Goal: Task Accomplishment & Management: Complete application form

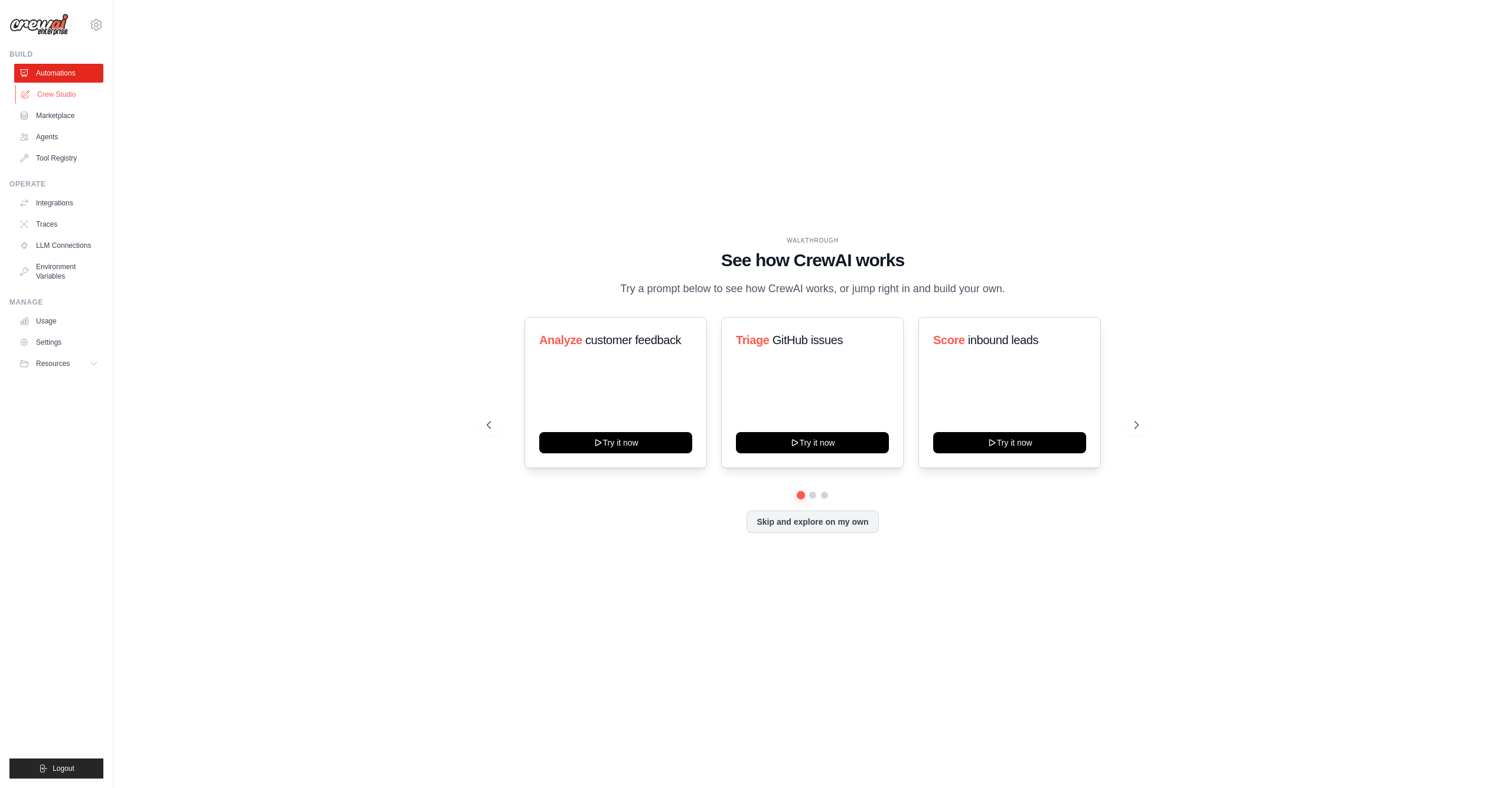
click at [78, 97] on link "Crew Studio" at bounding box center [60, 95] width 89 height 19
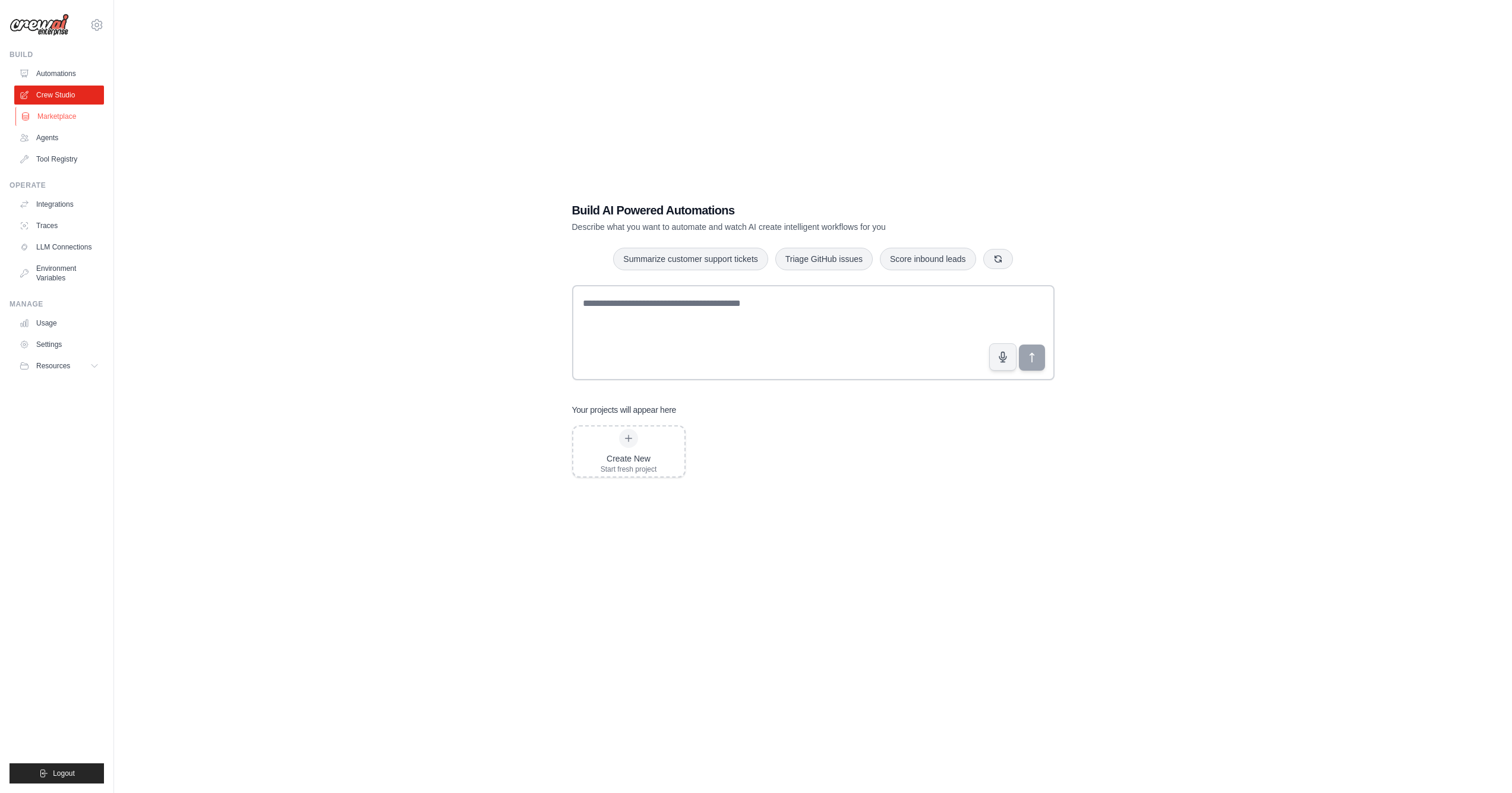
click at [84, 121] on link "Marketplace" at bounding box center [60, 116] width 89 height 19
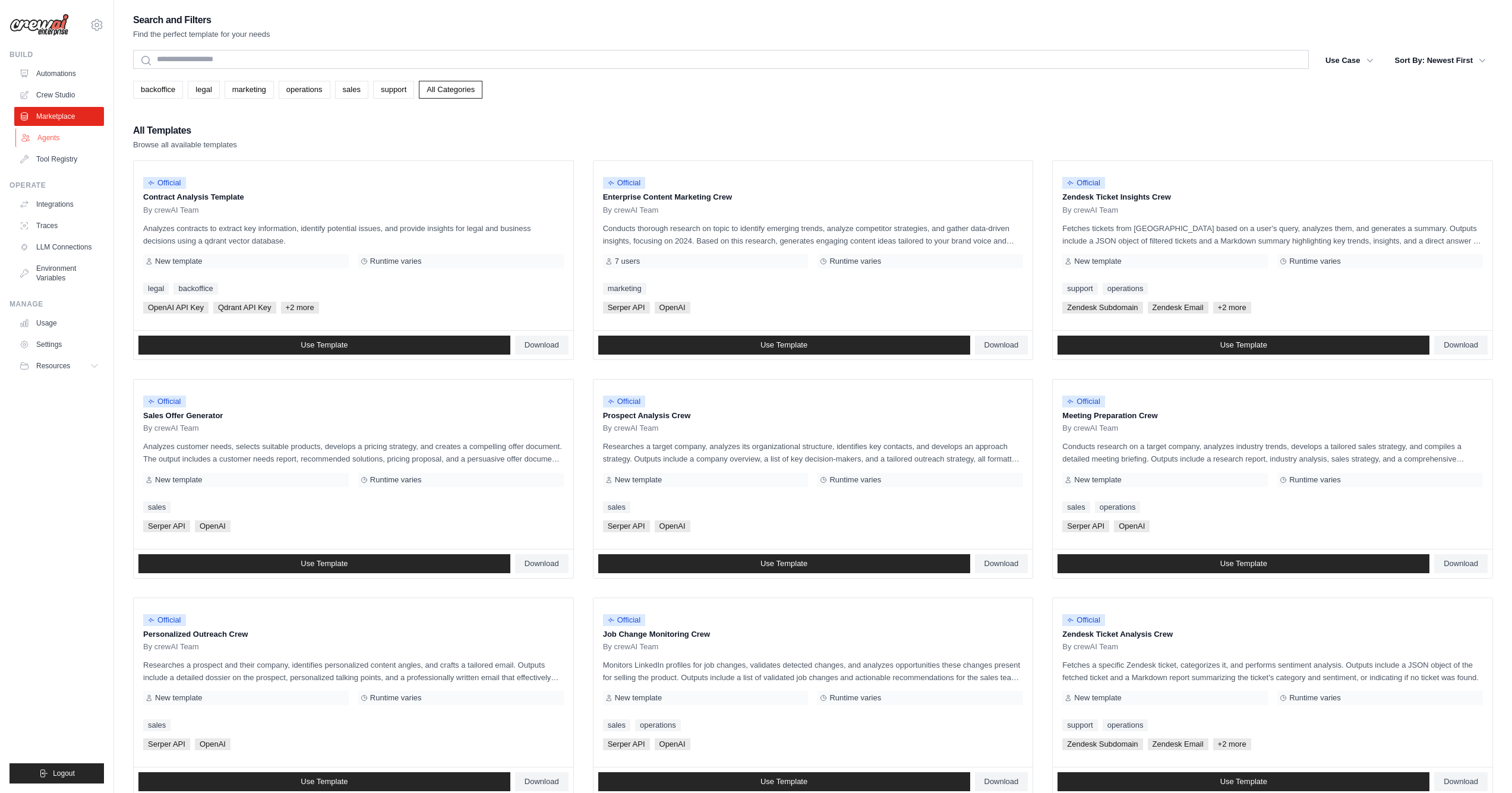
click at [66, 135] on link "Agents" at bounding box center [60, 138] width 89 height 19
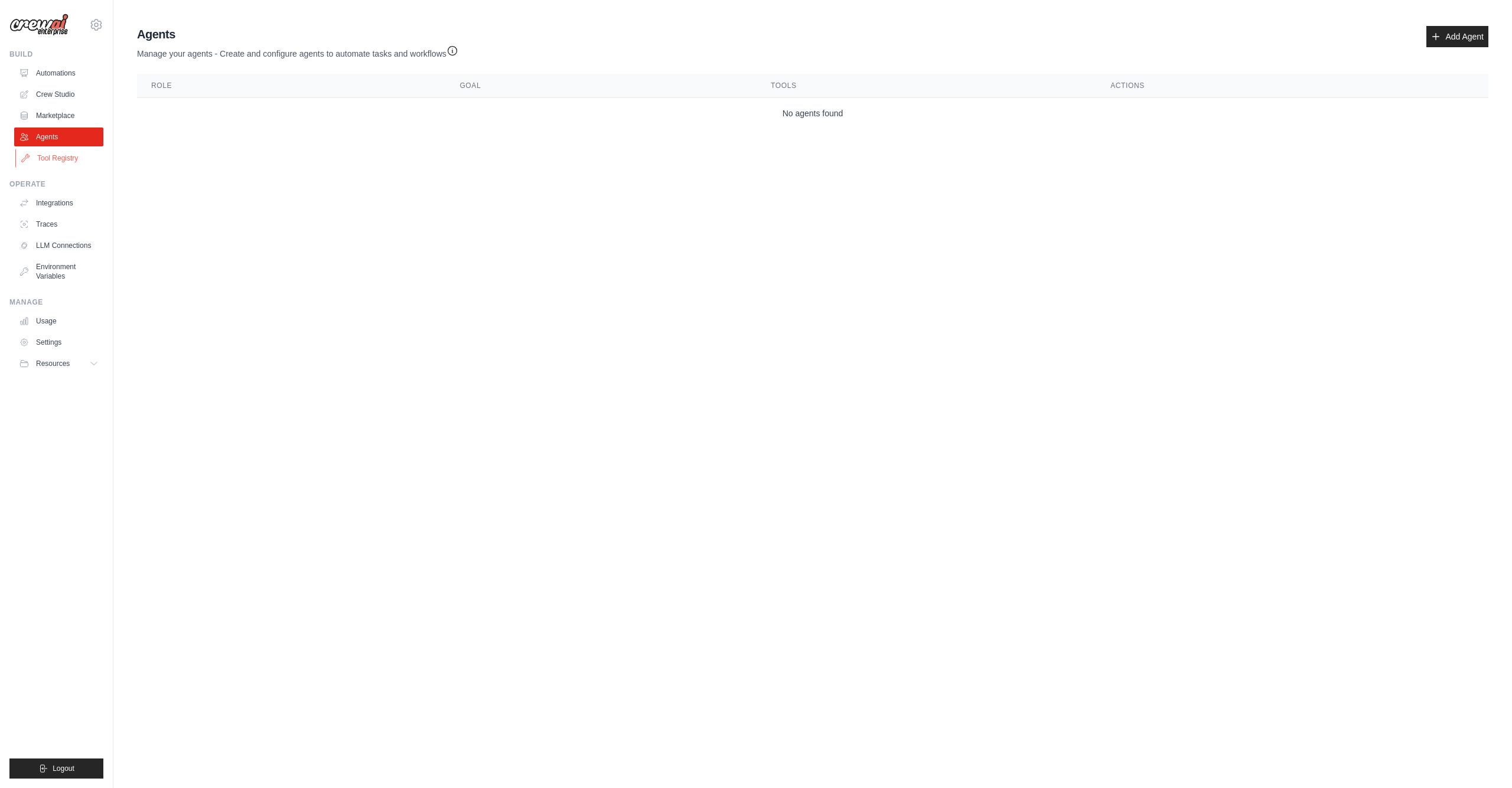
click at [67, 154] on link "Tool Registry" at bounding box center [60, 158] width 89 height 19
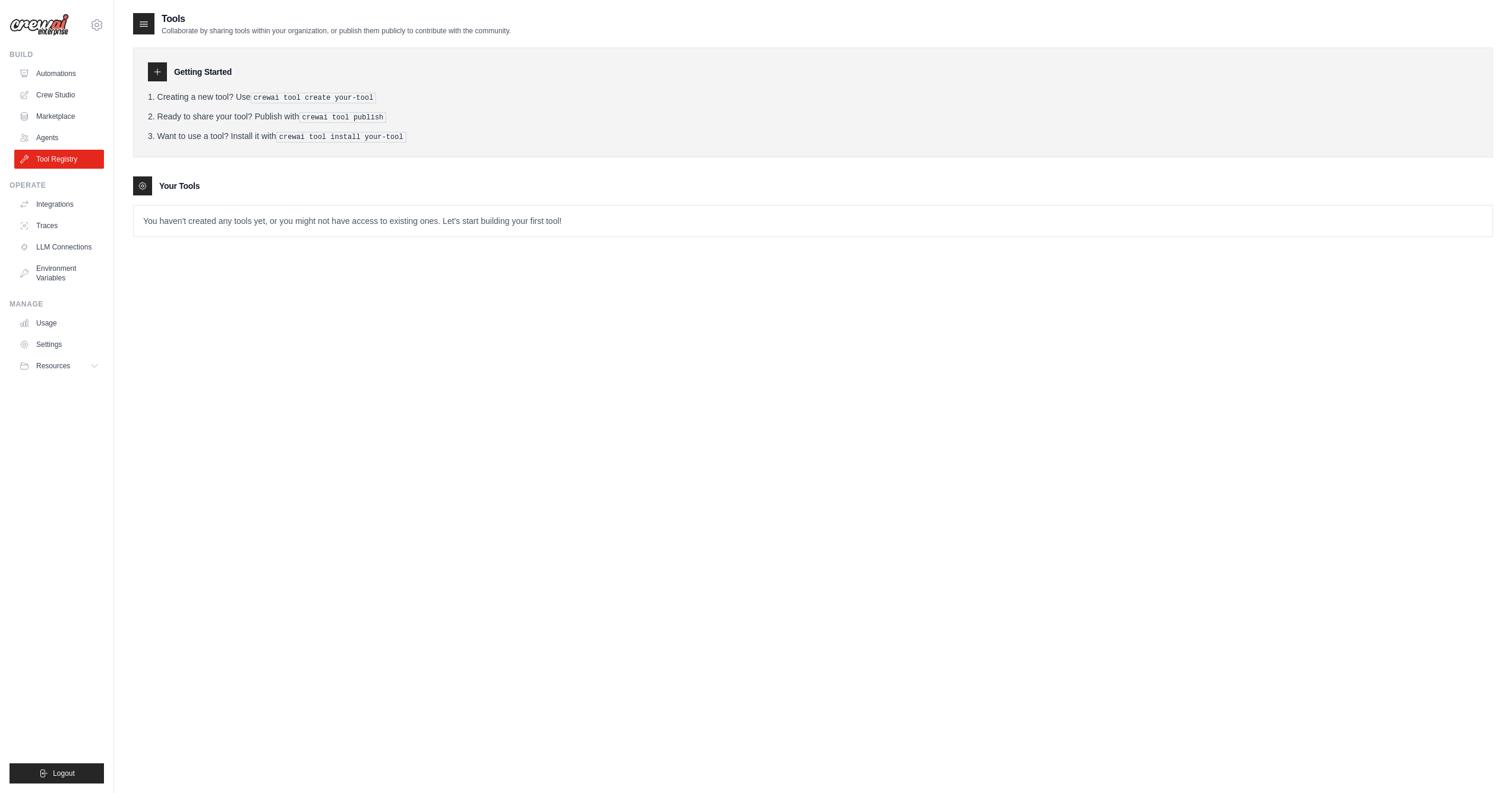
click at [158, 76] on div at bounding box center [157, 72] width 19 height 19
click at [143, 189] on div at bounding box center [143, 186] width 19 height 19
click at [215, 223] on p "You haven't created any tools yet, or you might not have access to existing one…" at bounding box center [813, 220] width 1359 height 31
click at [83, 207] on link "Integrations" at bounding box center [60, 204] width 89 height 19
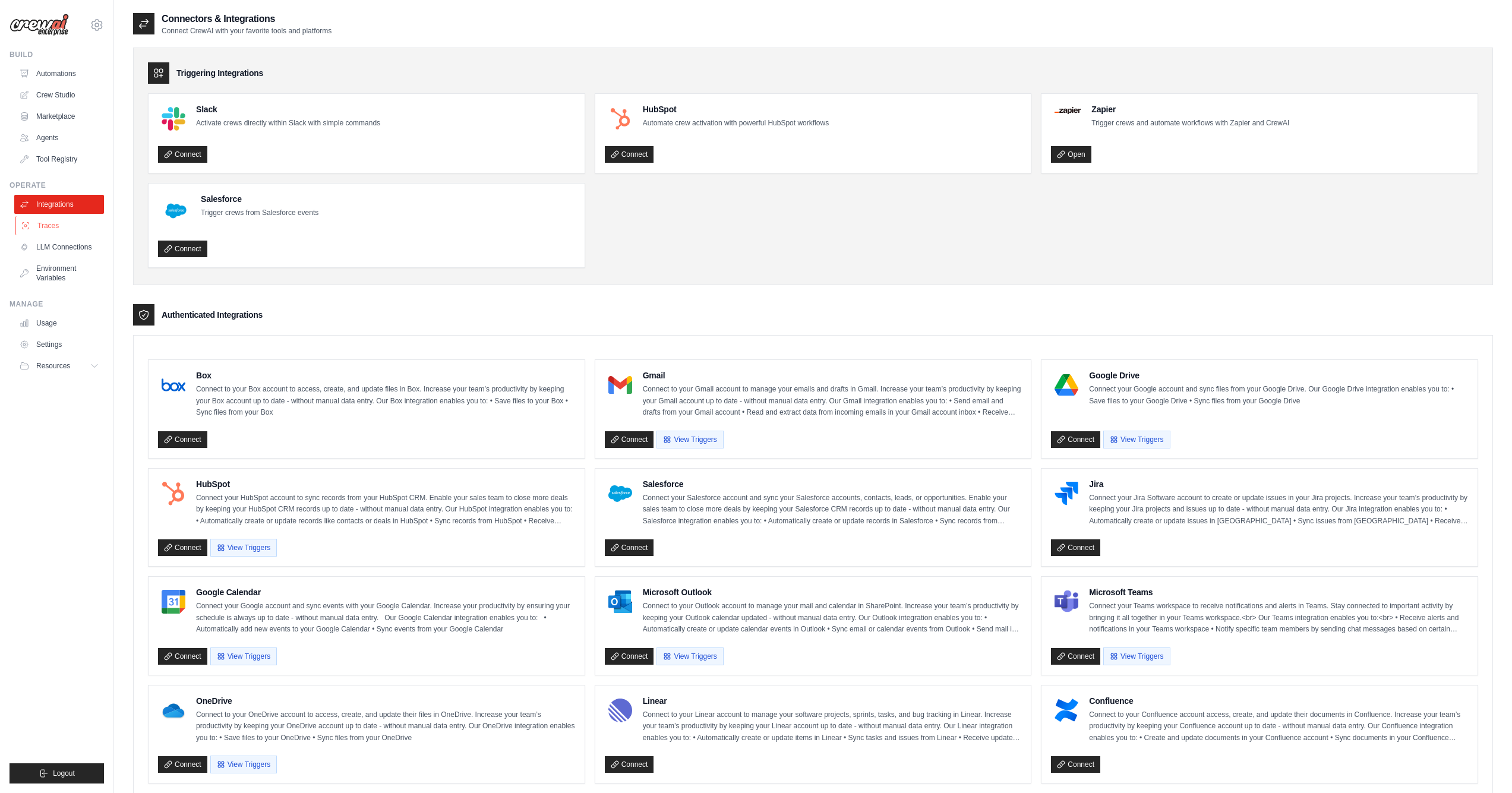
click at [71, 227] on link "Traces" at bounding box center [60, 225] width 89 height 19
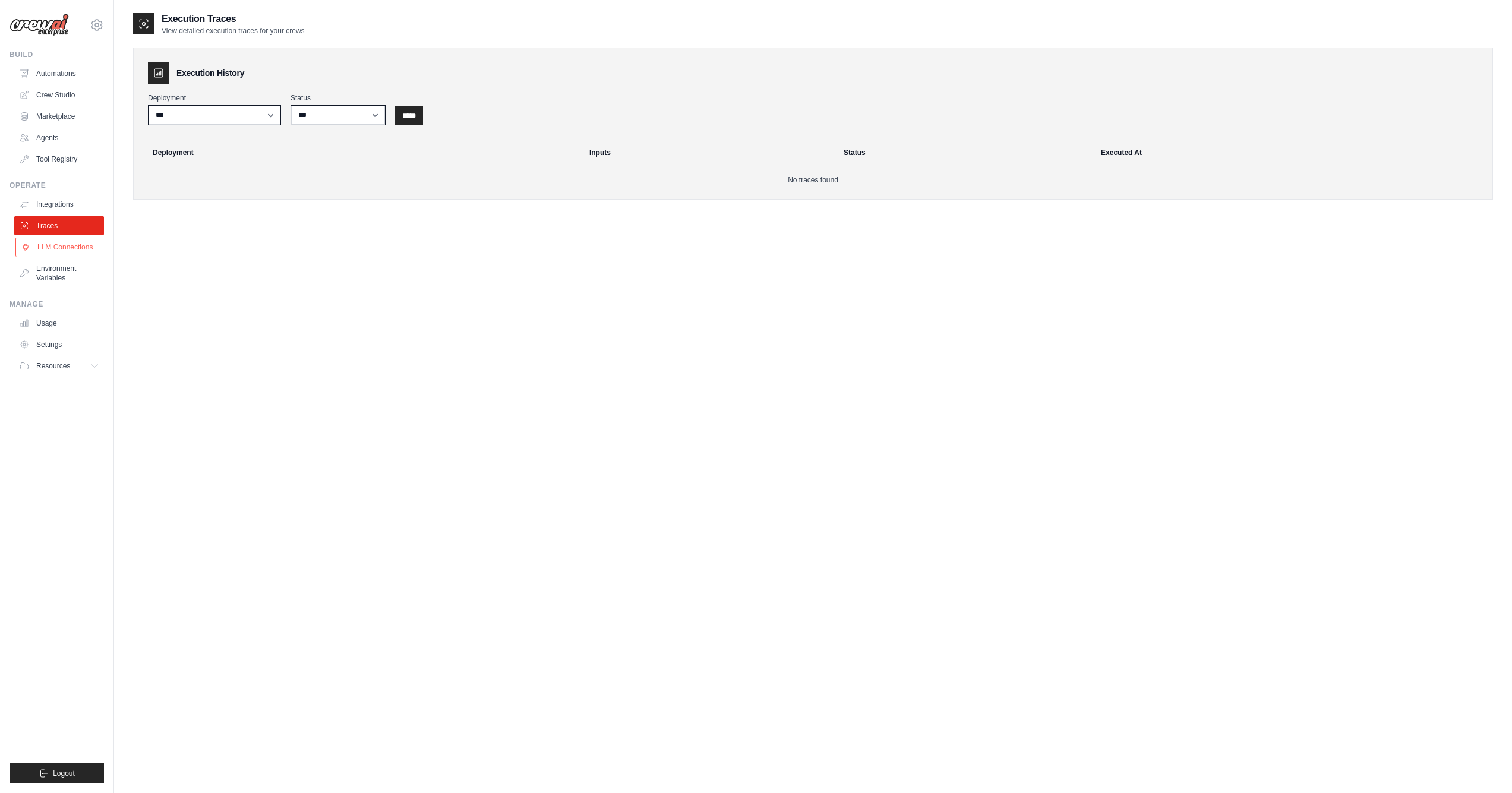
click at [66, 245] on link "LLM Connections" at bounding box center [60, 247] width 89 height 19
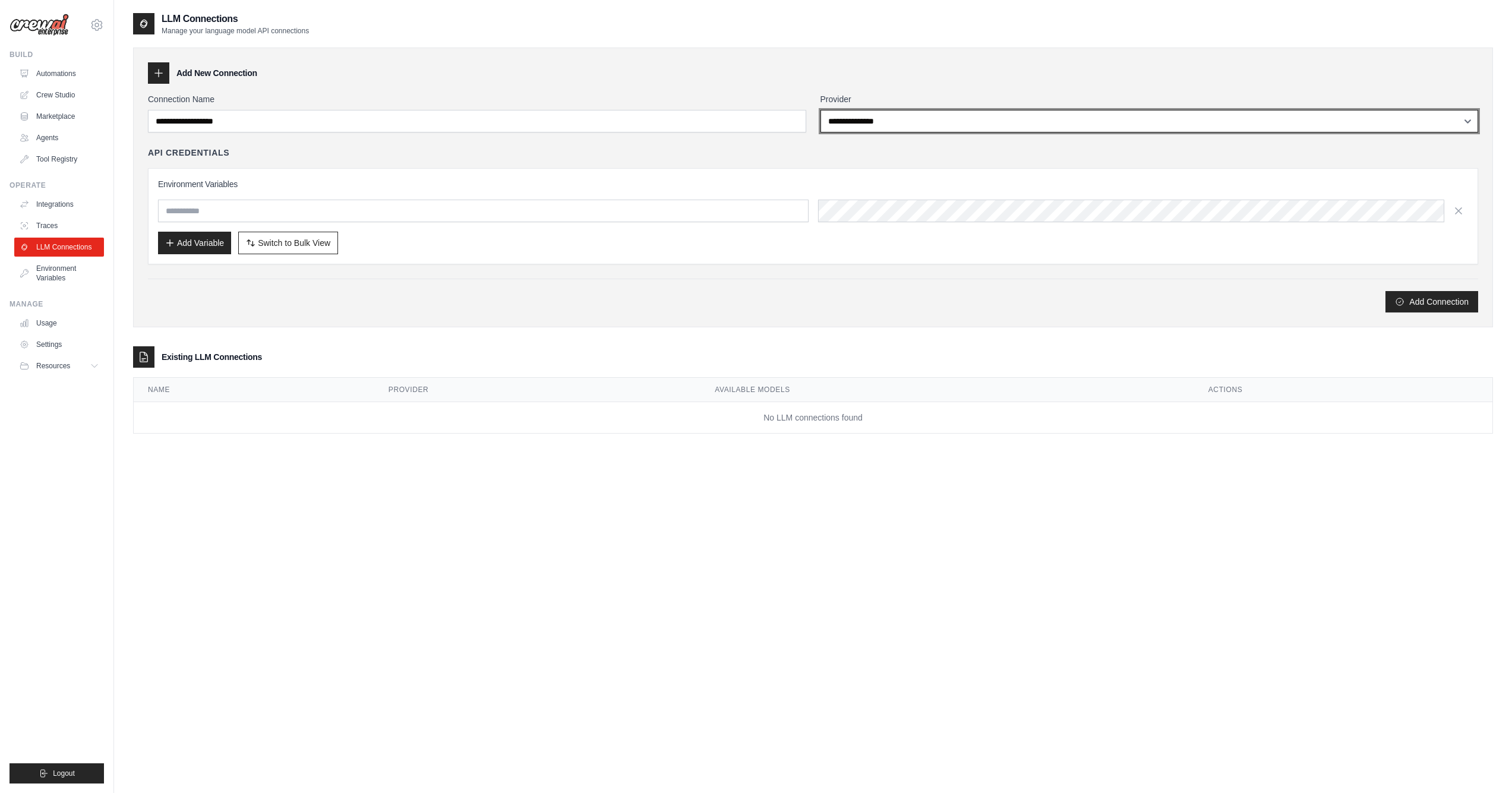
select select "******"
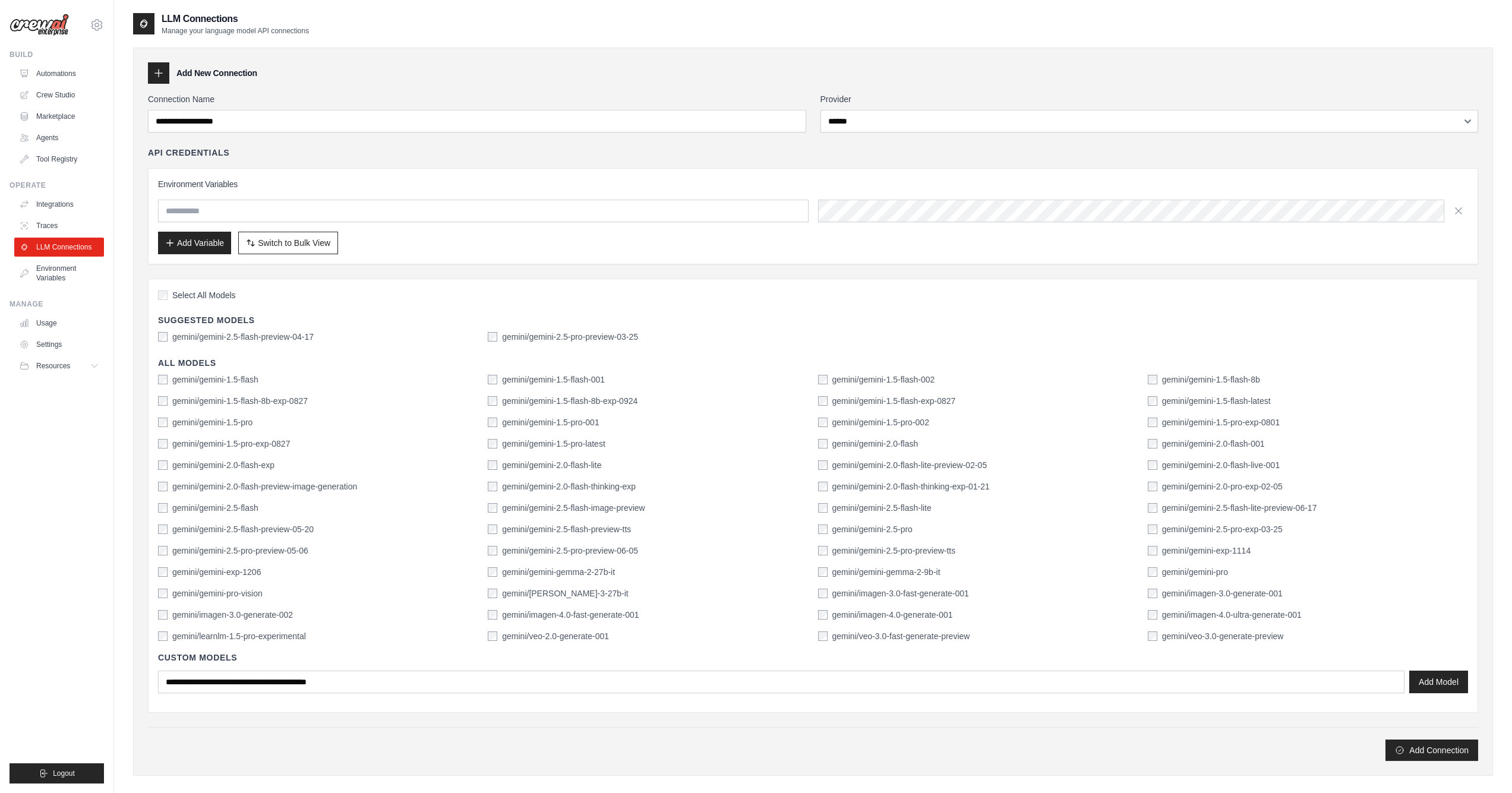
click at [855, 163] on div "API Credentials Environment Variables Add Variable Switch to Bulk View Switch t…" at bounding box center [812, 205] width 1330 height 118
click at [68, 269] on link "Environment Variables" at bounding box center [60, 274] width 89 height 29
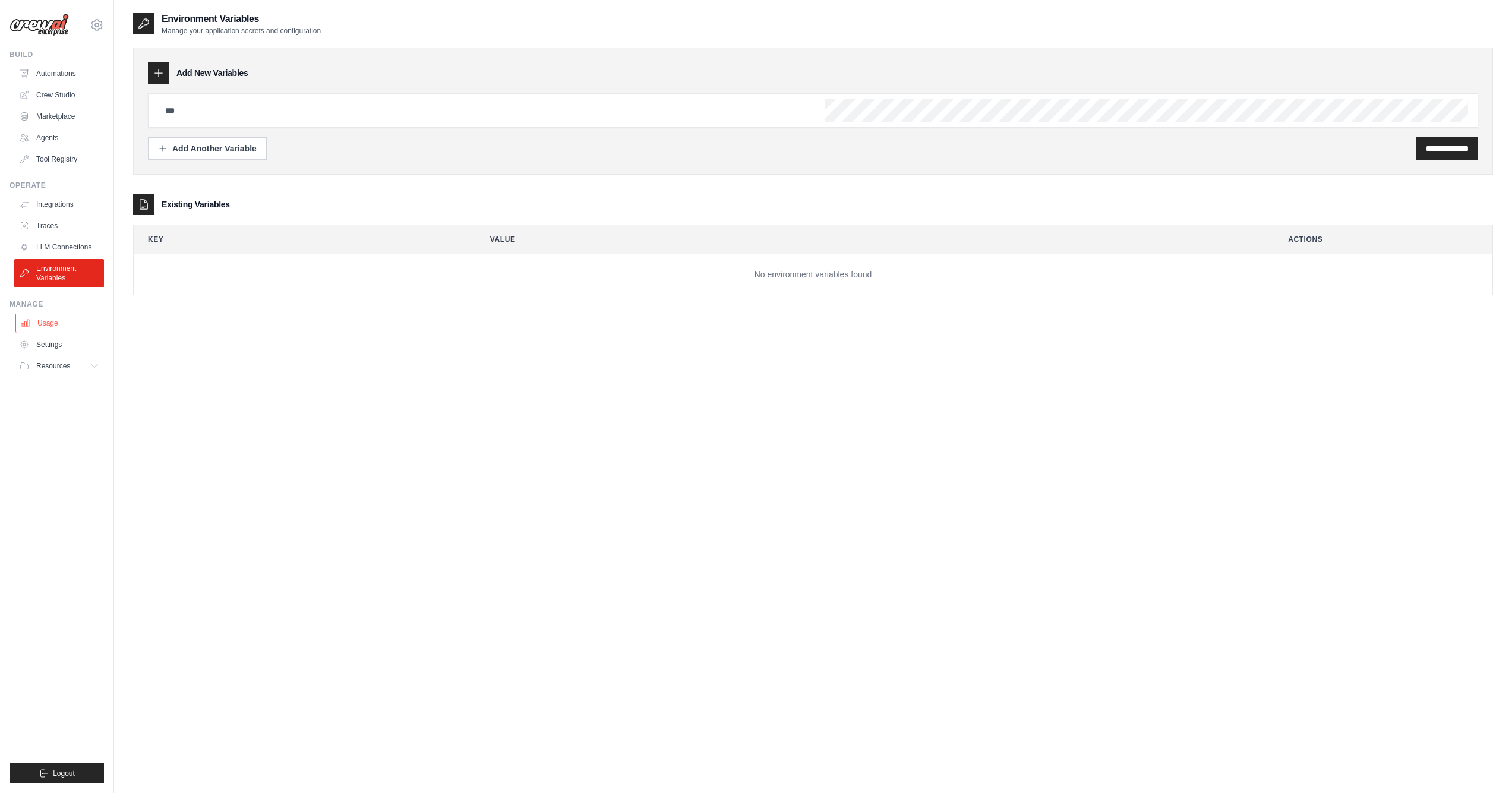
click at [52, 323] on link "Usage" at bounding box center [60, 323] width 89 height 19
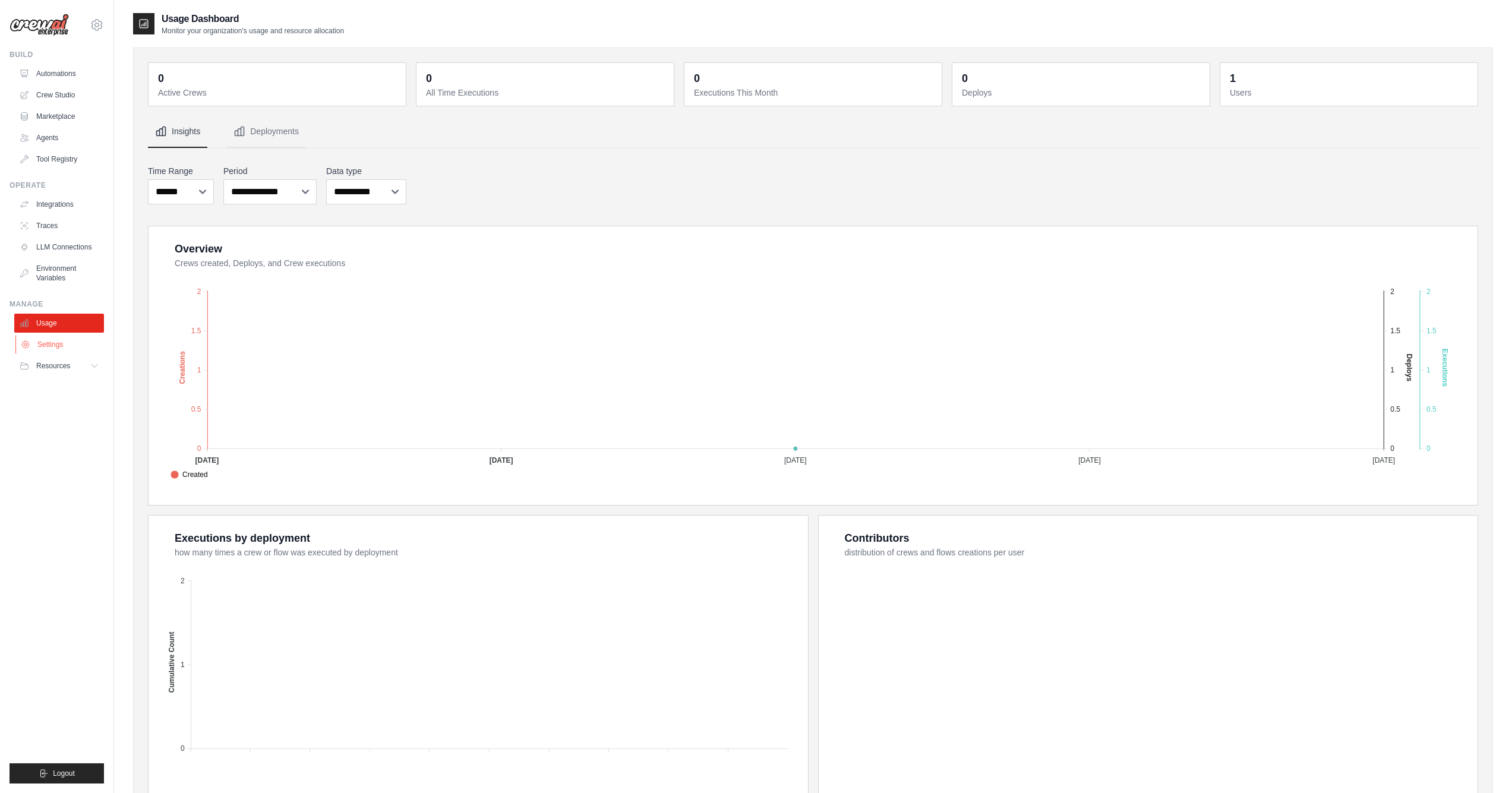
click at [67, 345] on link "Settings" at bounding box center [60, 344] width 89 height 19
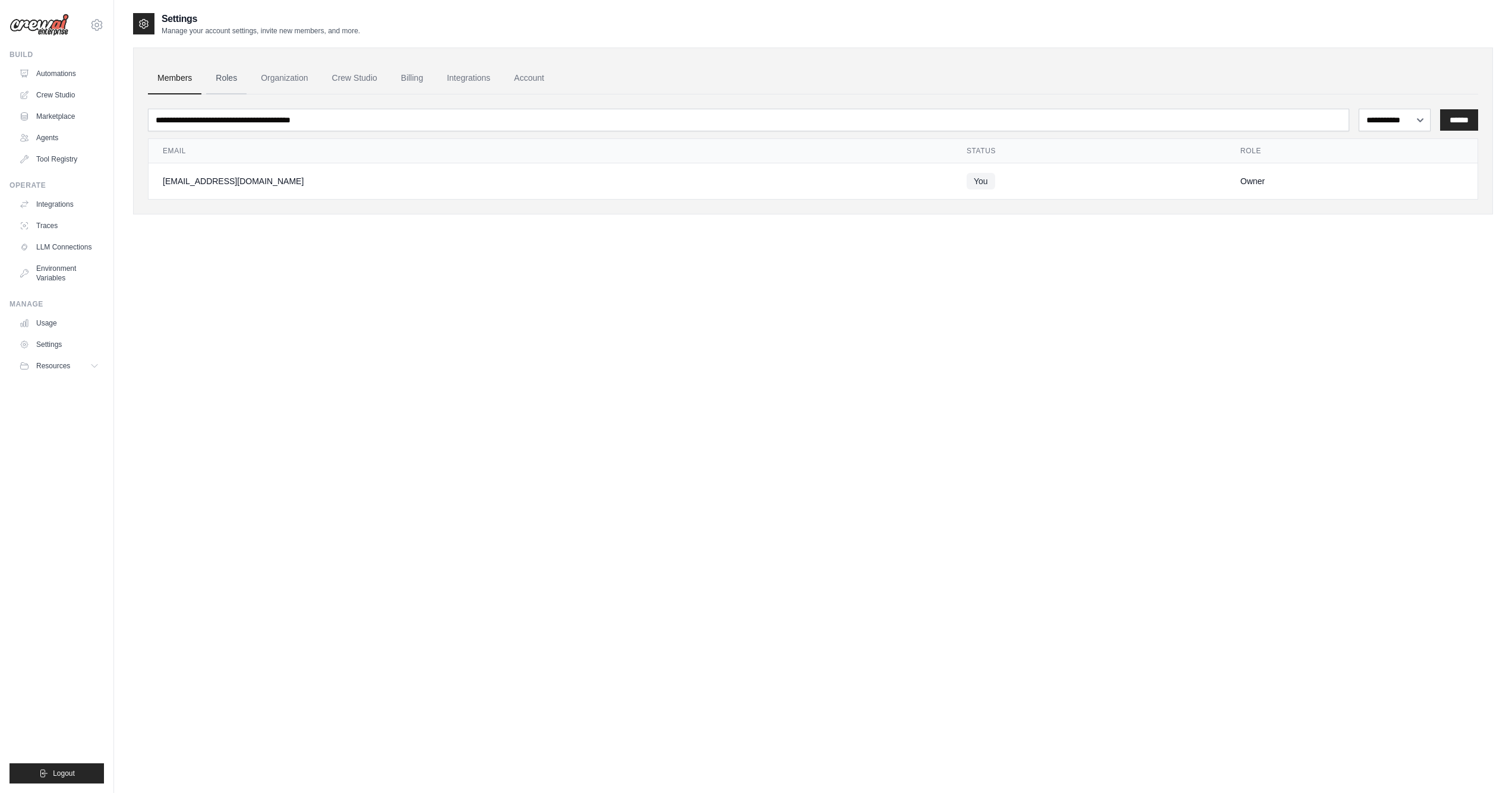
click at [230, 76] on link "Roles" at bounding box center [226, 78] width 41 height 32
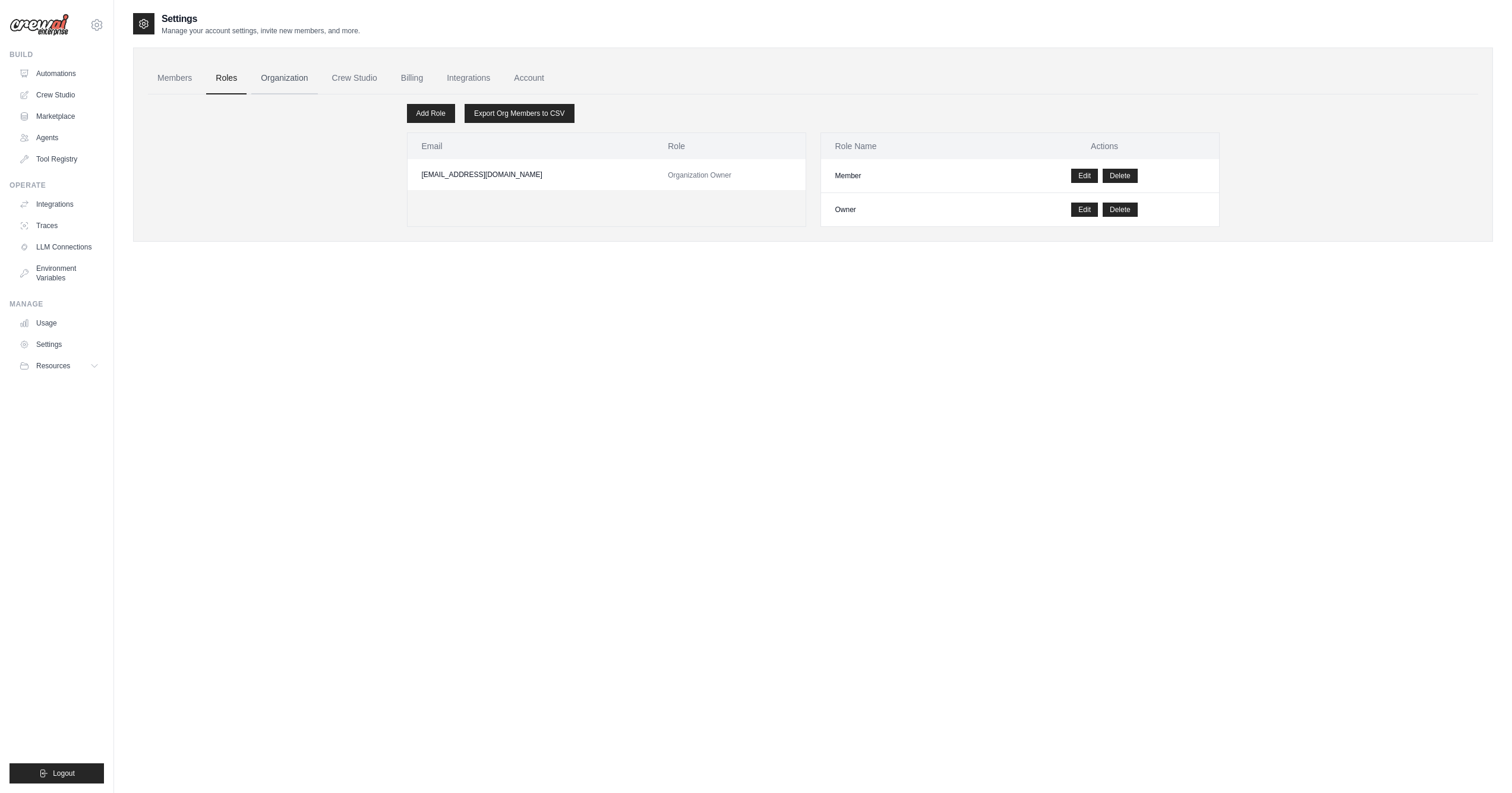
click at [286, 76] on link "Organization" at bounding box center [284, 78] width 66 height 32
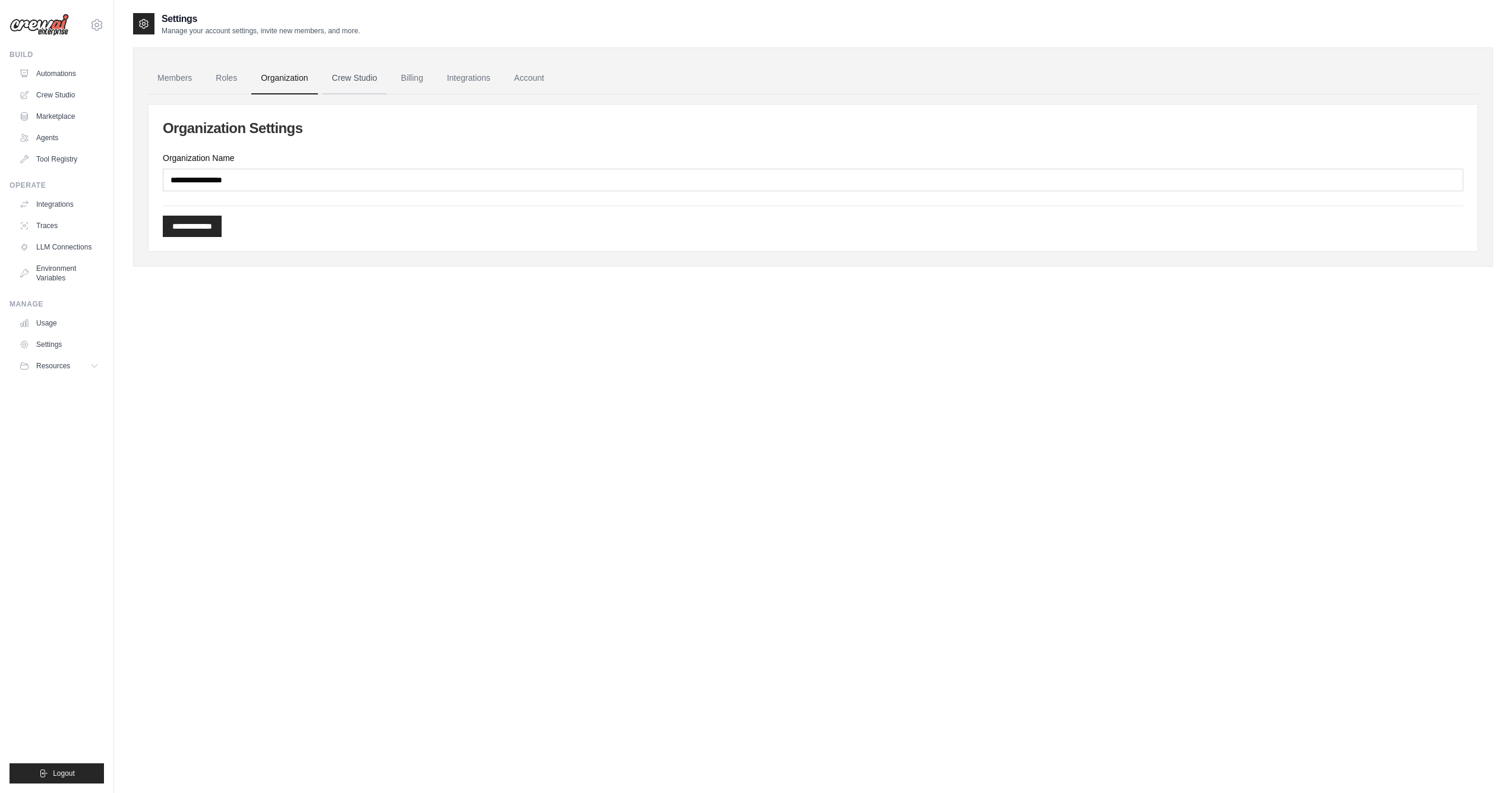
click at [345, 79] on link "Crew Studio" at bounding box center [354, 78] width 64 height 32
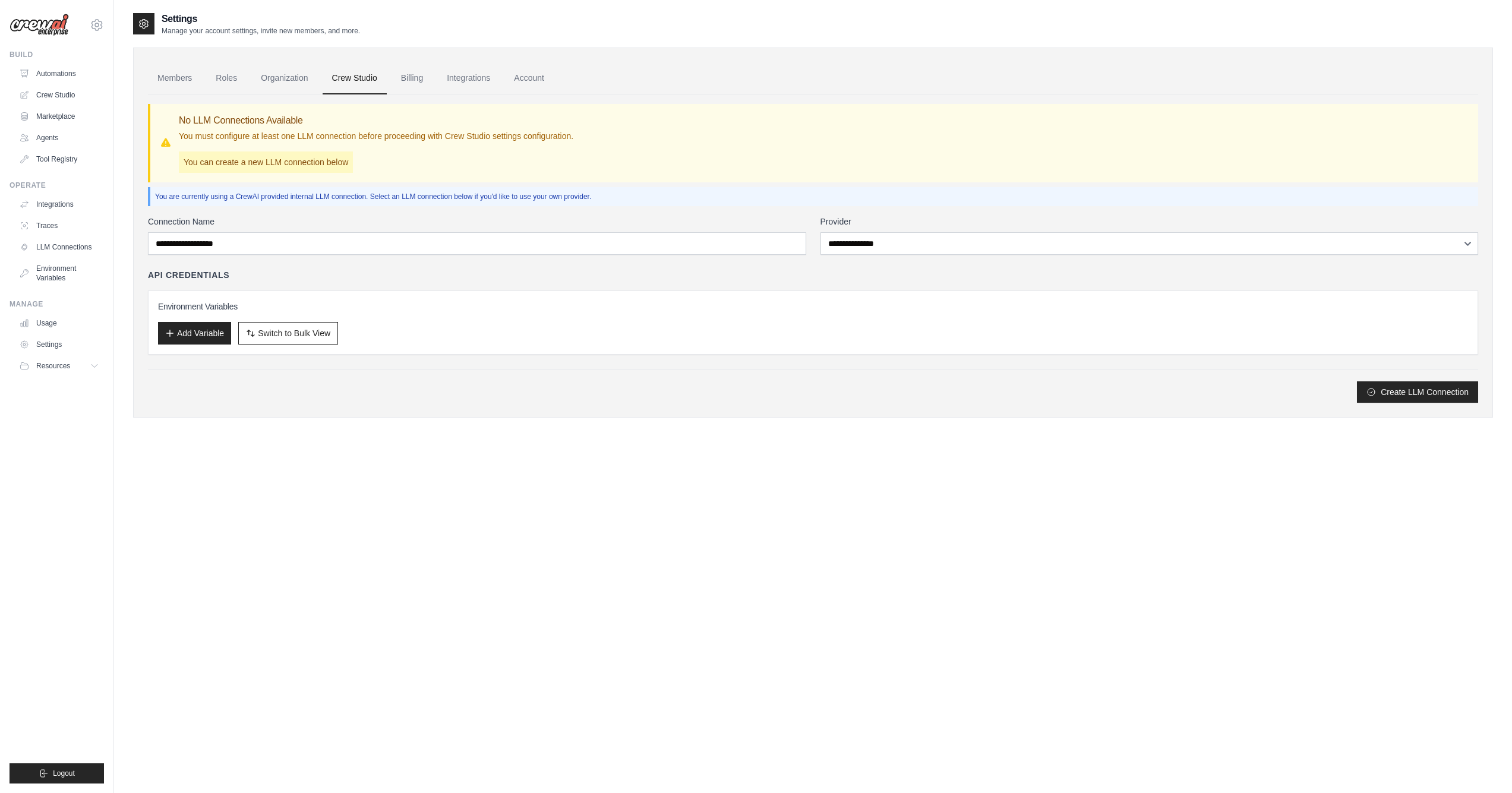
click at [411, 78] on link "Billing" at bounding box center [411, 78] width 41 height 32
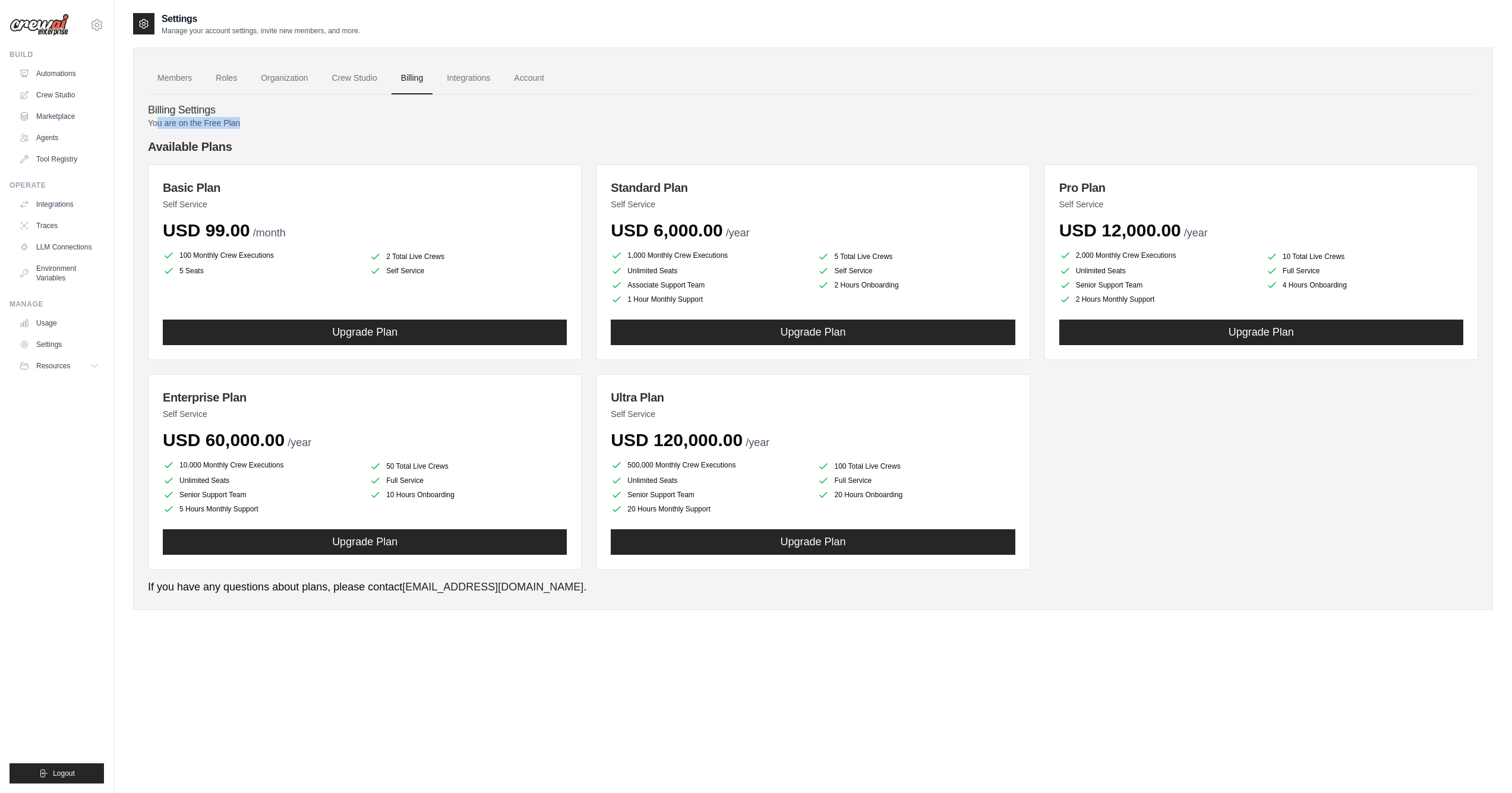
drag, startPoint x: 158, startPoint y: 125, endPoint x: 247, endPoint y: 121, distance: 89.1
click at [247, 121] on p "You are on the Free Plan" at bounding box center [812, 123] width 1330 height 12
click at [519, 86] on link "Account" at bounding box center [529, 78] width 49 height 32
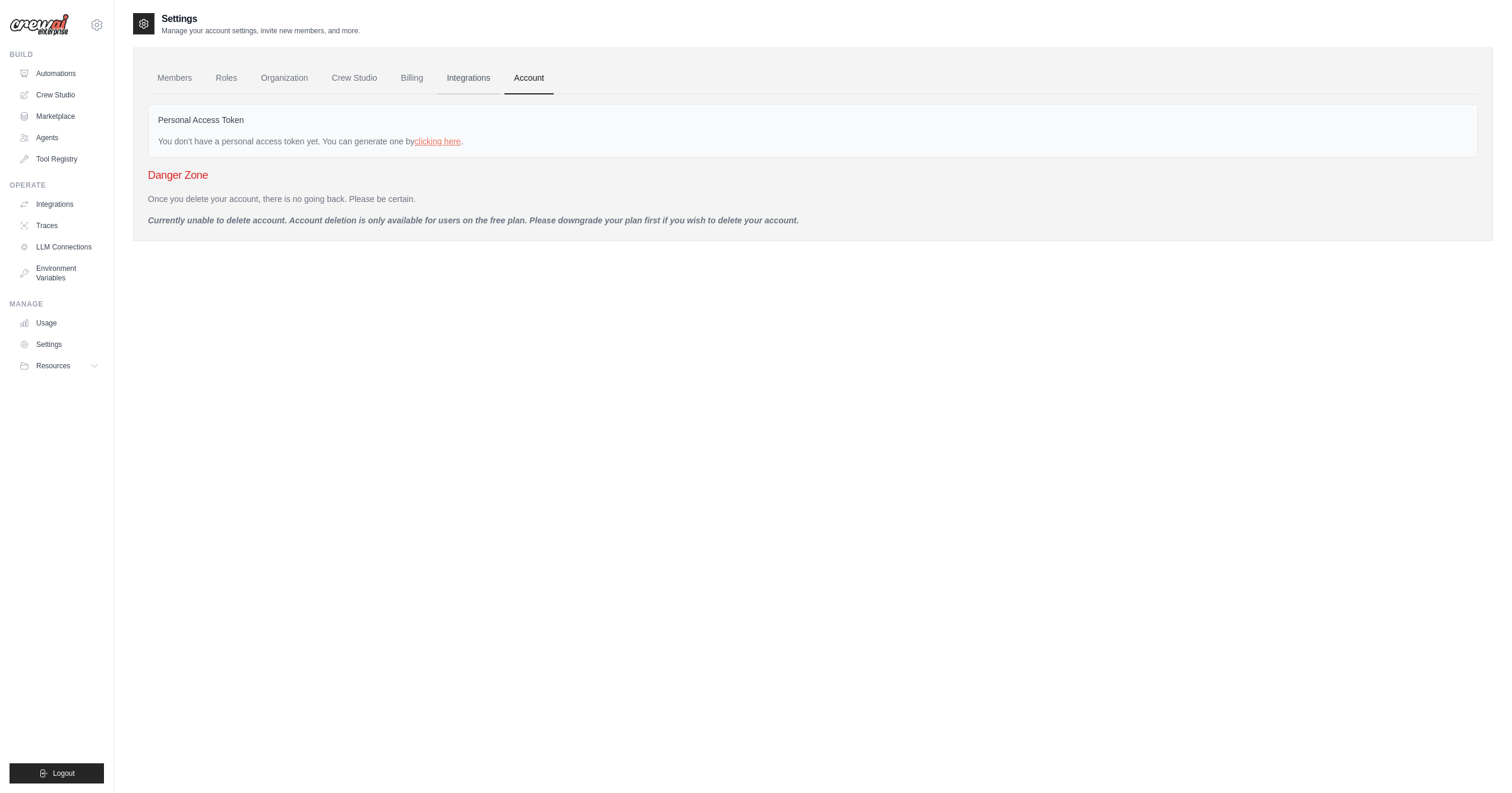
click at [469, 76] on link "Integrations" at bounding box center [469, 78] width 63 height 32
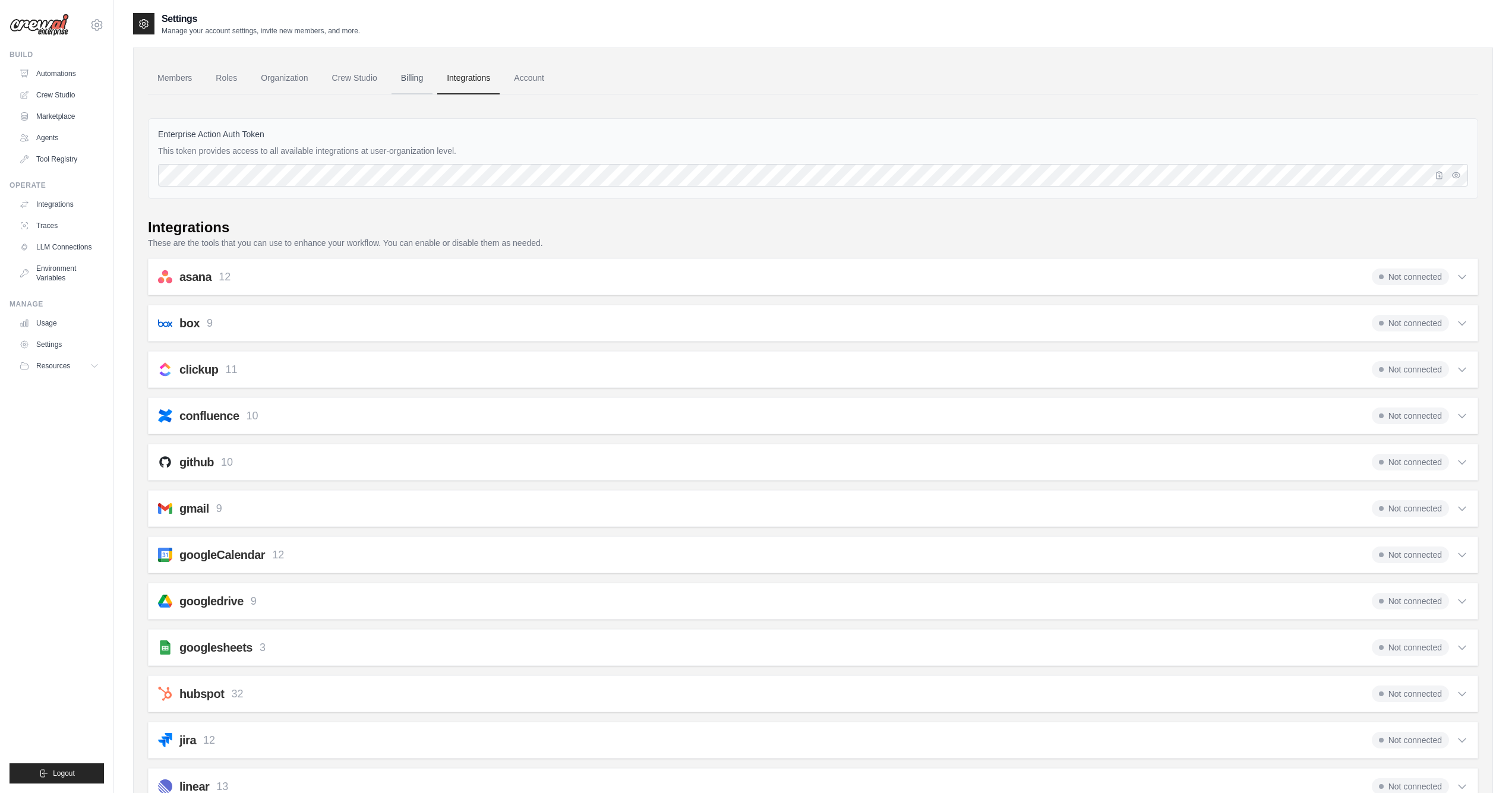
click at [414, 74] on link "Billing" at bounding box center [411, 78] width 41 height 32
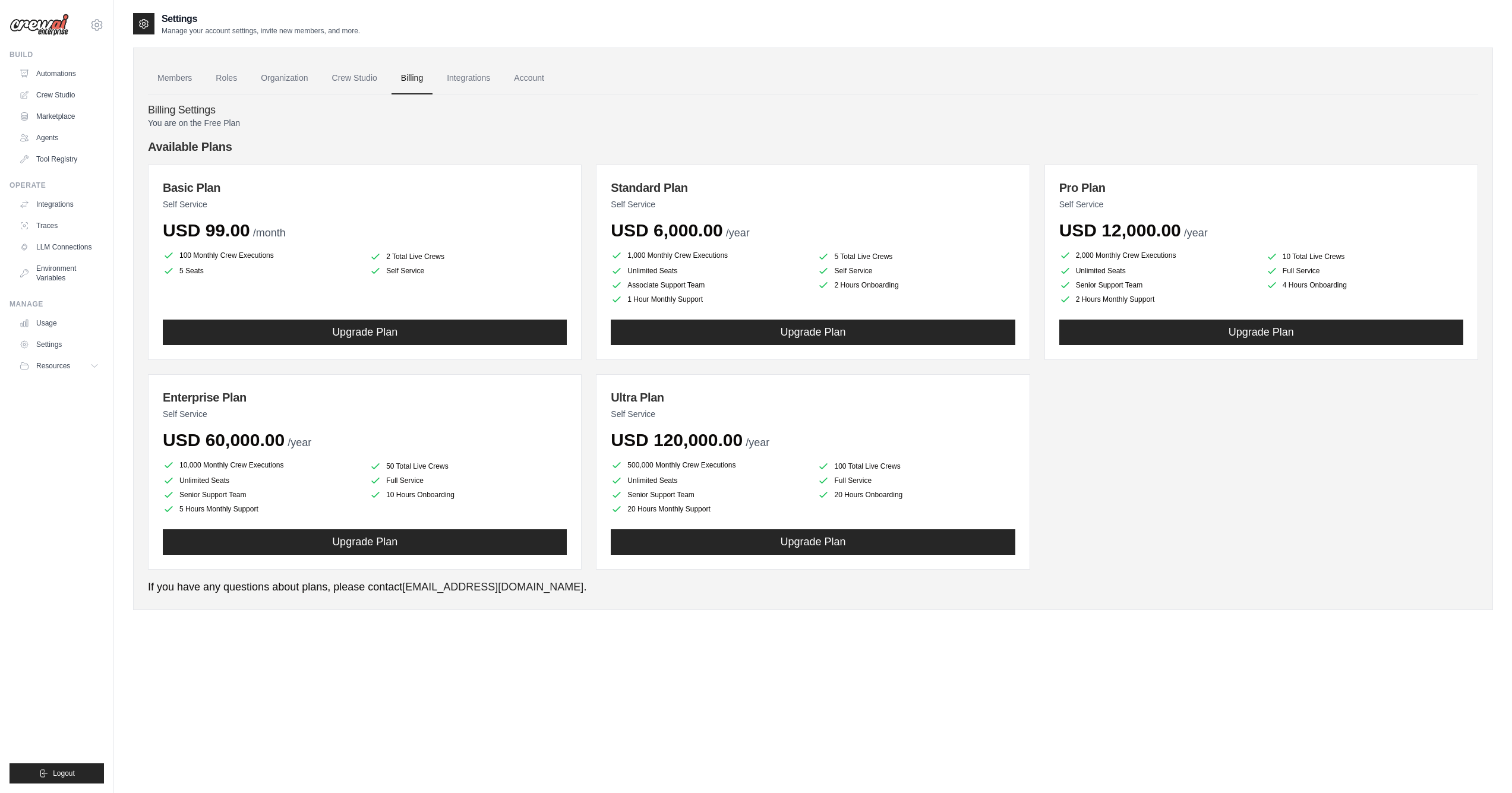
click at [349, 79] on link "Crew Studio" at bounding box center [354, 78] width 64 height 32
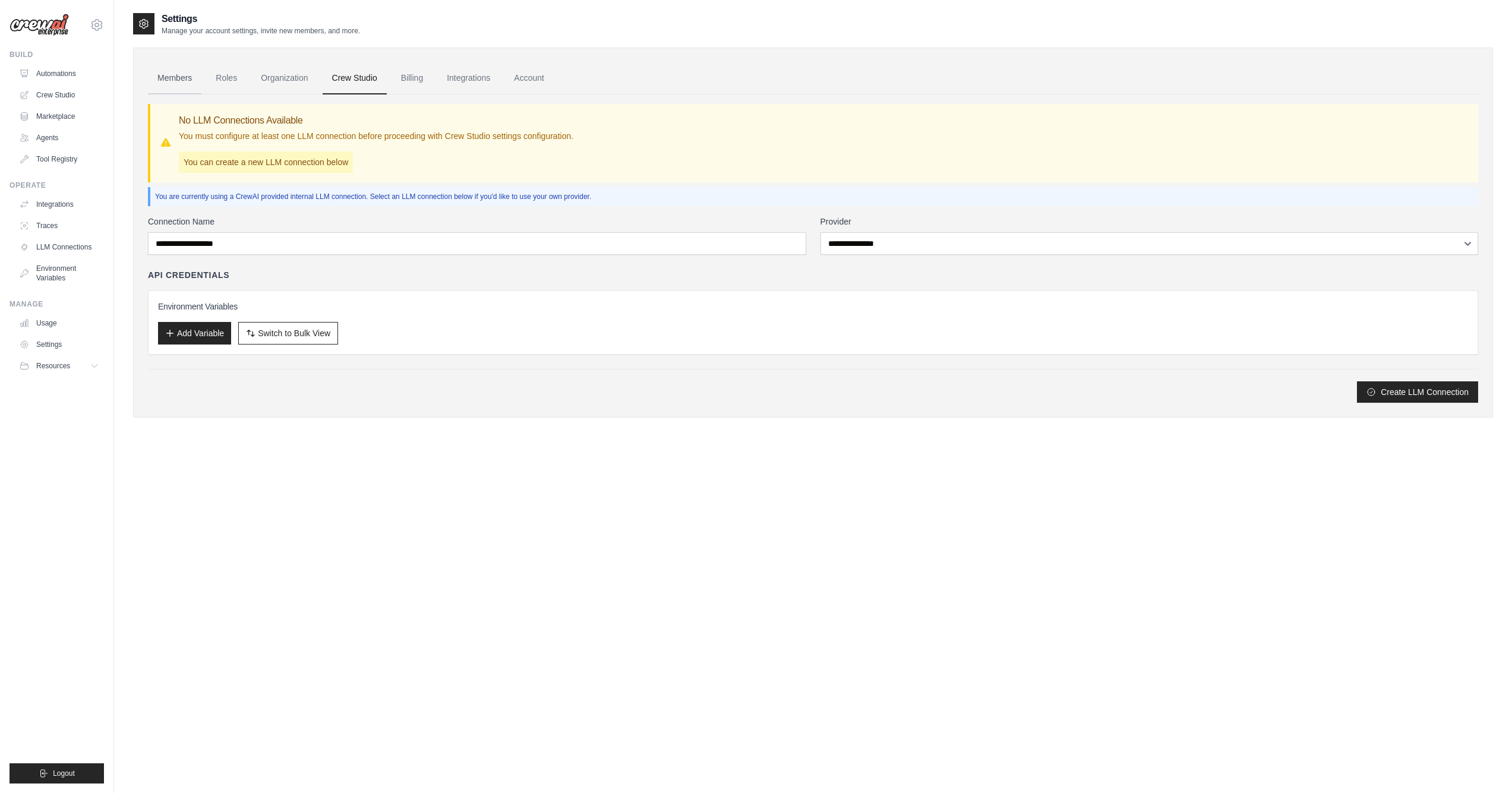
click at [169, 74] on link "Members" at bounding box center [174, 78] width 53 height 32
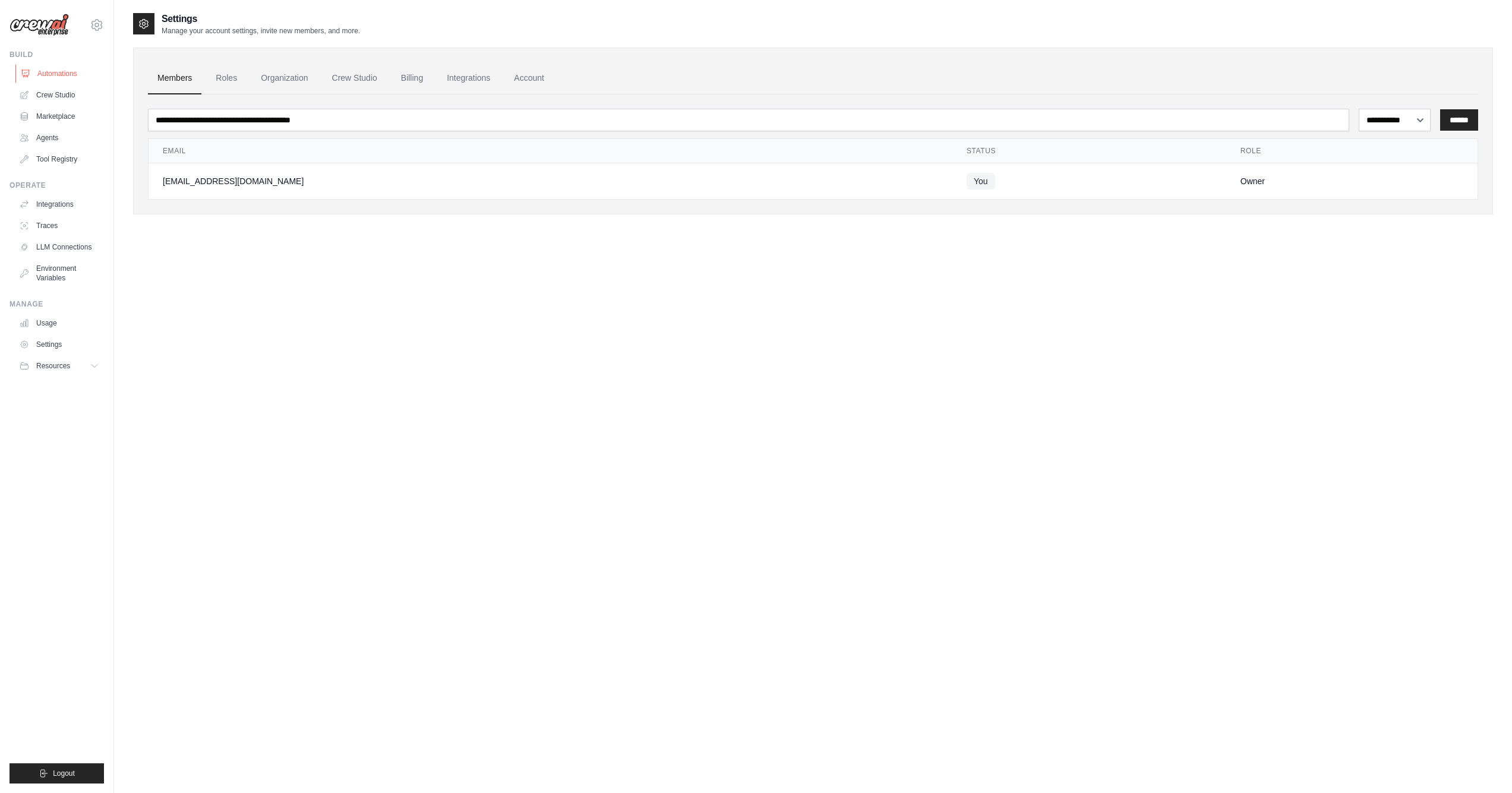
click at [84, 68] on link "Automations" at bounding box center [60, 74] width 89 height 19
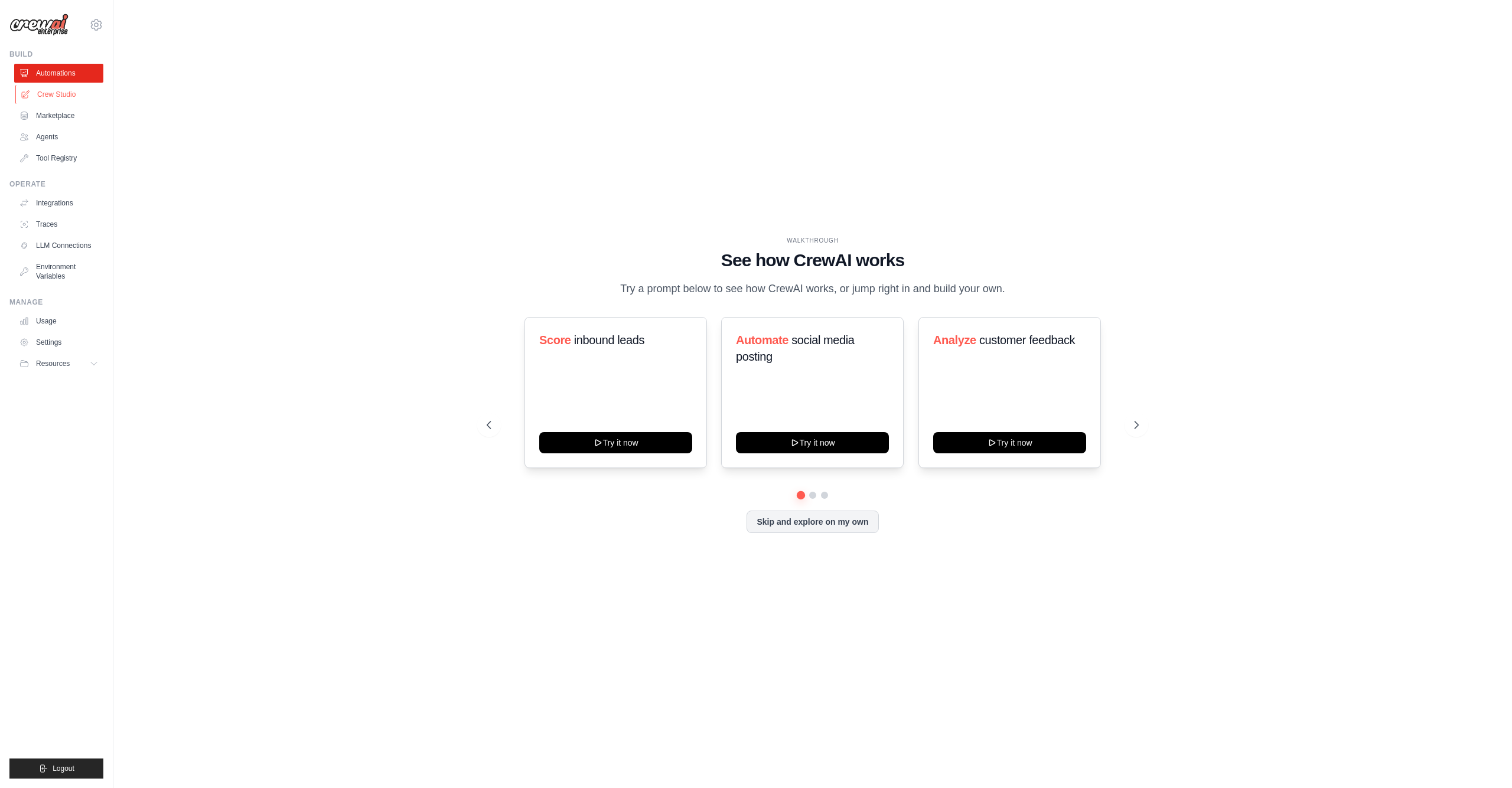
click at [42, 94] on link "Crew Studio" at bounding box center [60, 95] width 89 height 19
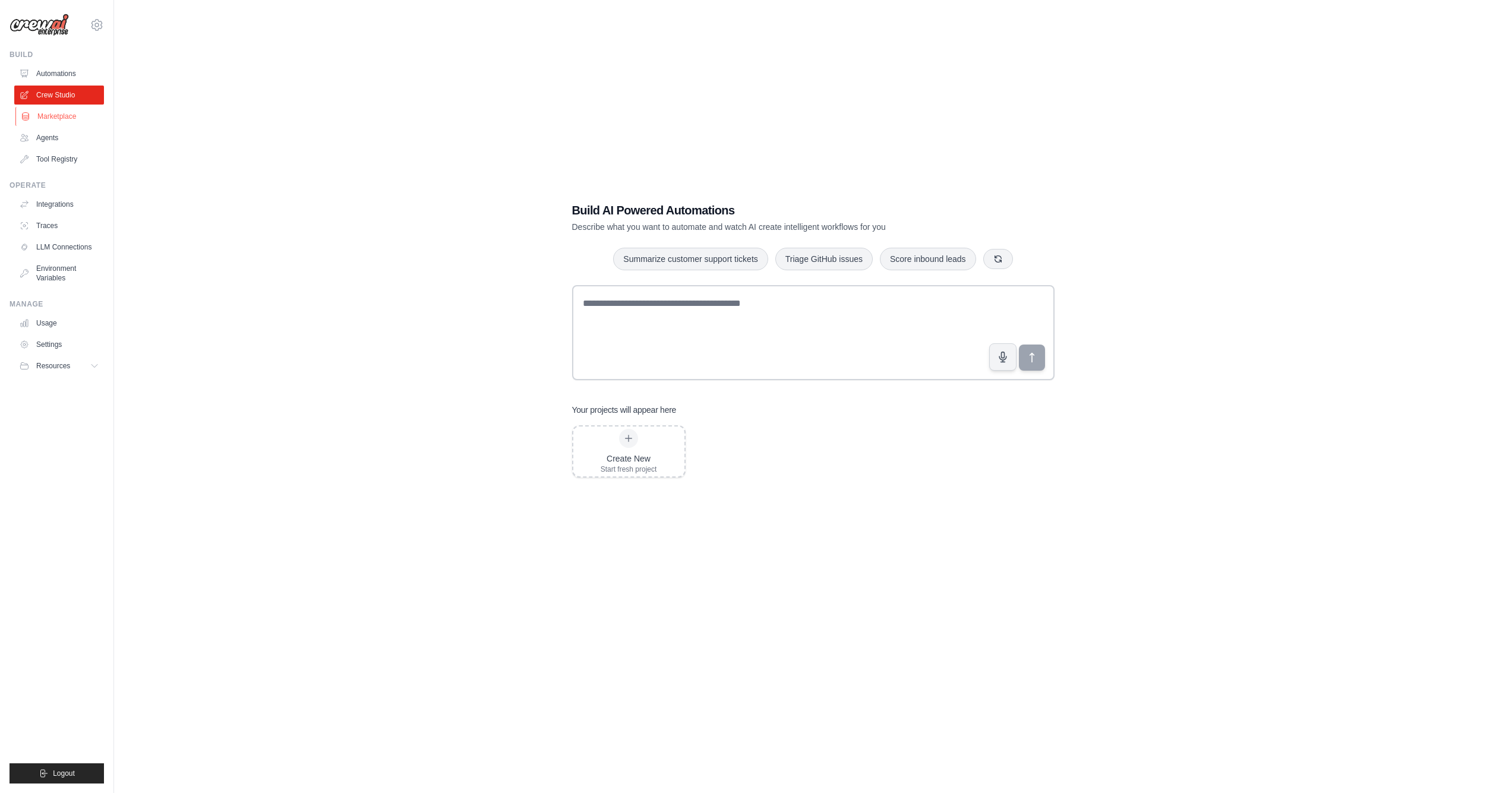
click at [58, 123] on link "Marketplace" at bounding box center [60, 116] width 89 height 19
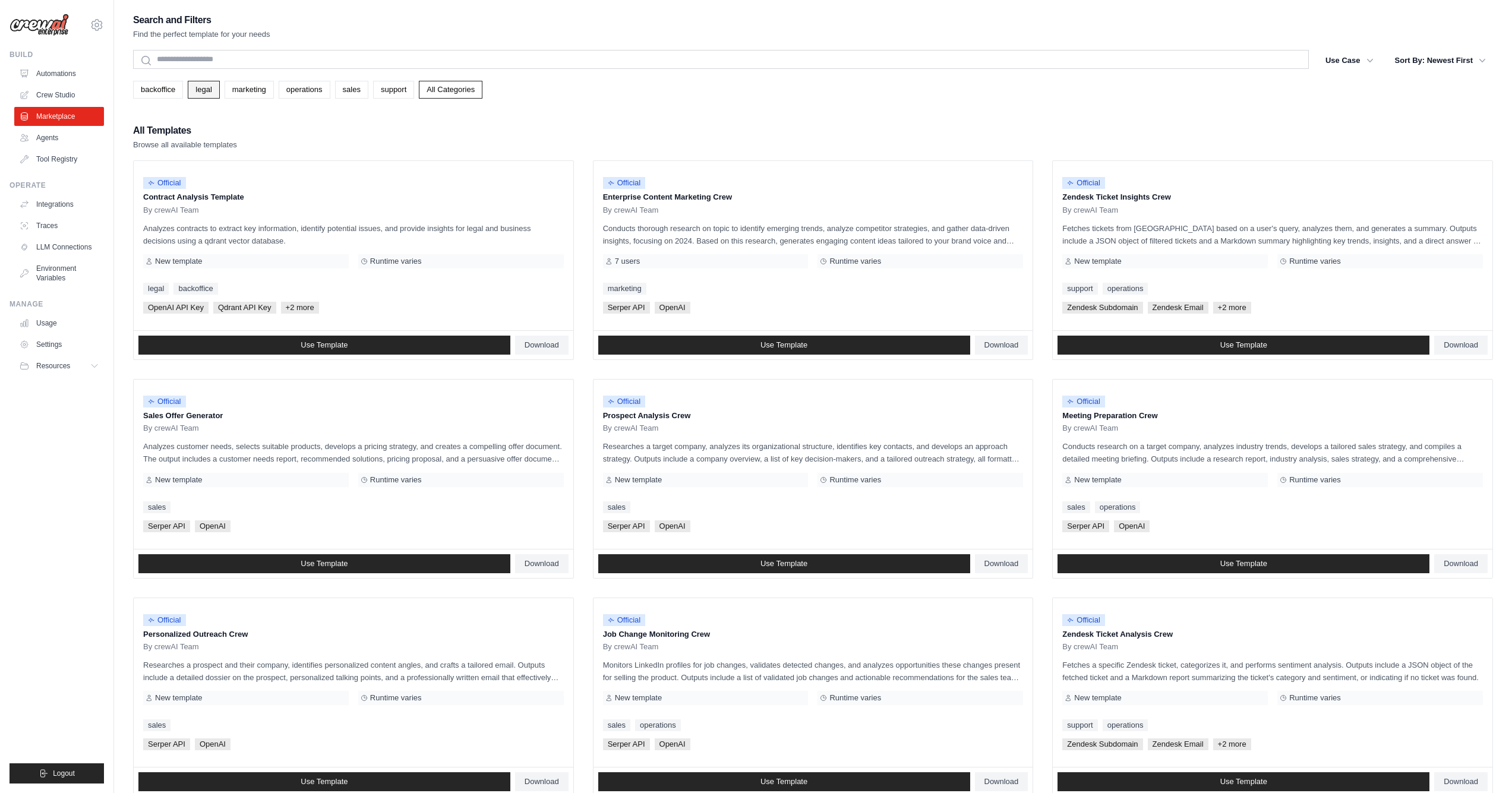
click at [200, 91] on link "legal" at bounding box center [203, 90] width 31 height 18
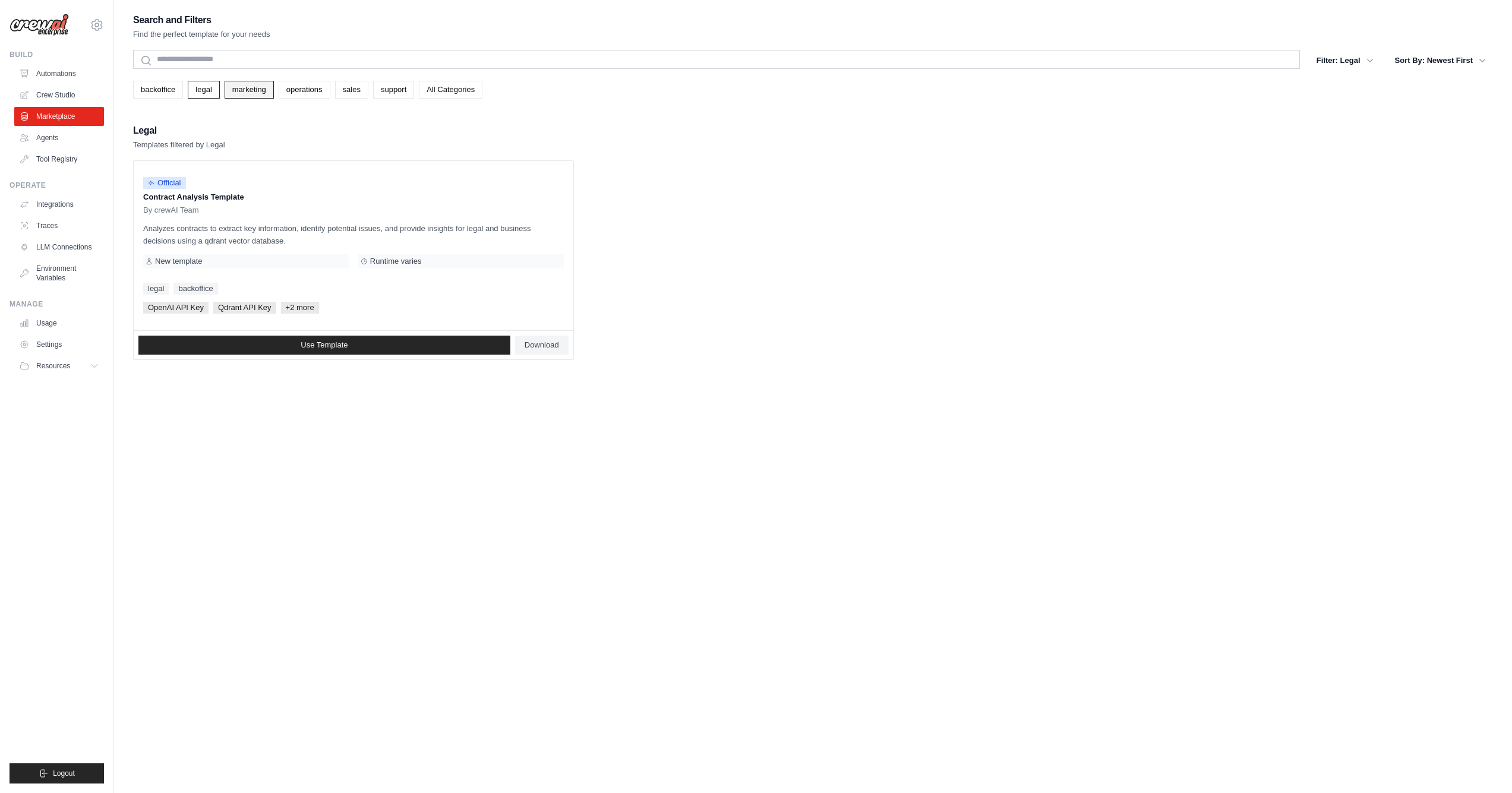
click at [232, 92] on link "marketing" at bounding box center [249, 90] width 49 height 18
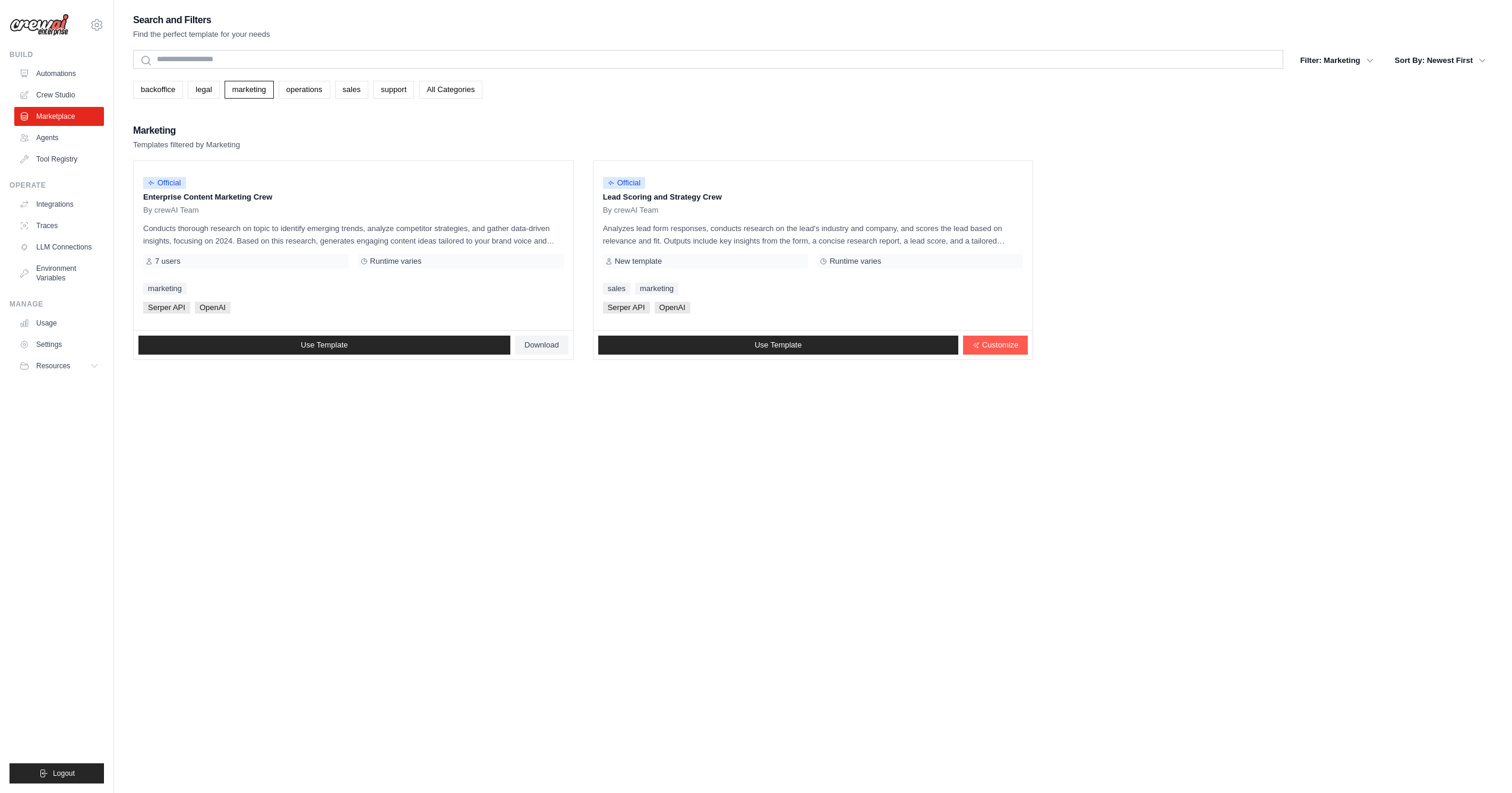
click at [277, 98] on div "backoffice legal marketing operations sales support All Categories" at bounding box center [813, 90] width 1360 height 18
click at [299, 95] on link "operations" at bounding box center [304, 90] width 52 height 18
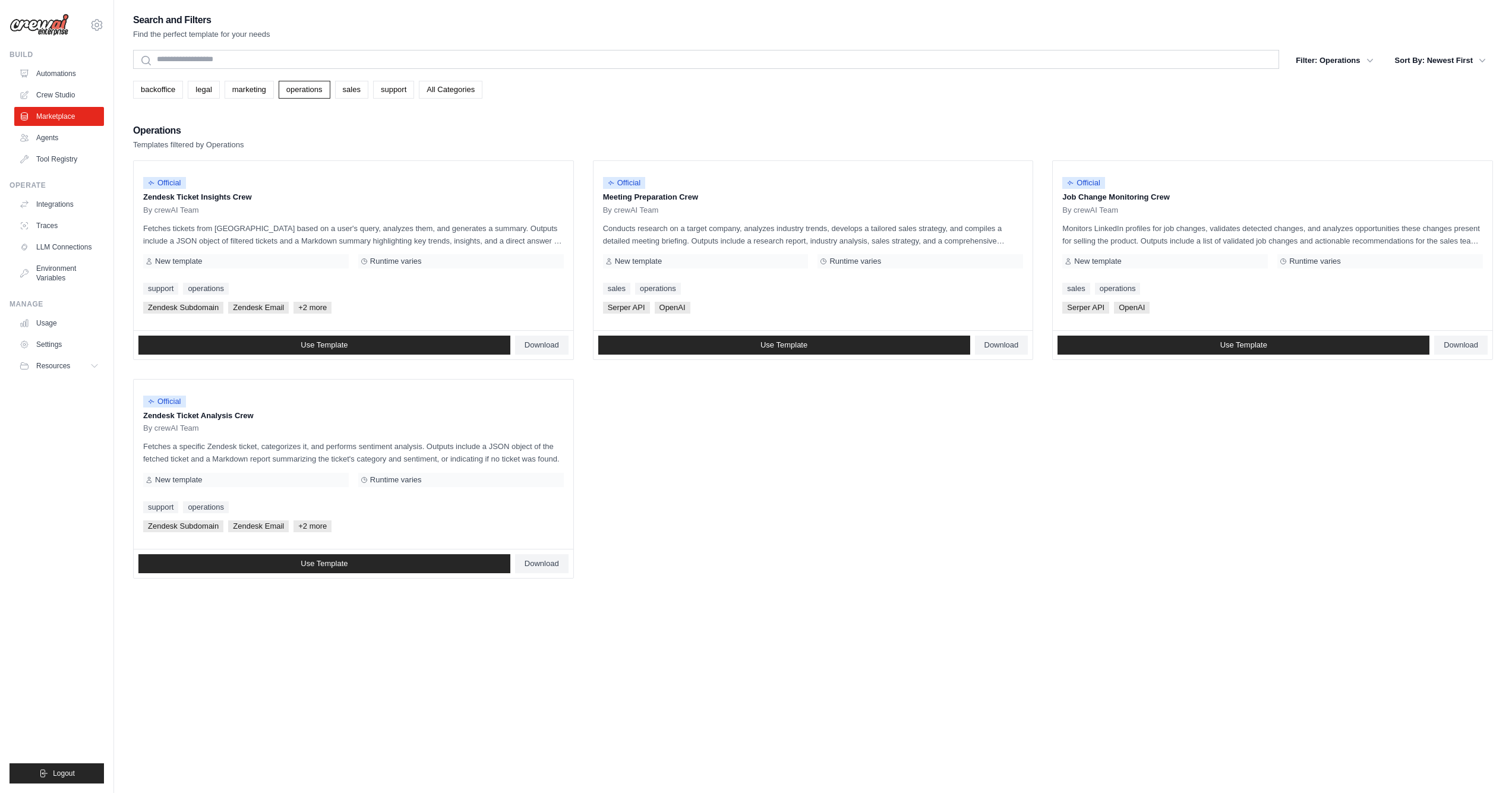
click at [160, 83] on link "backoffice" at bounding box center [158, 90] width 50 height 18
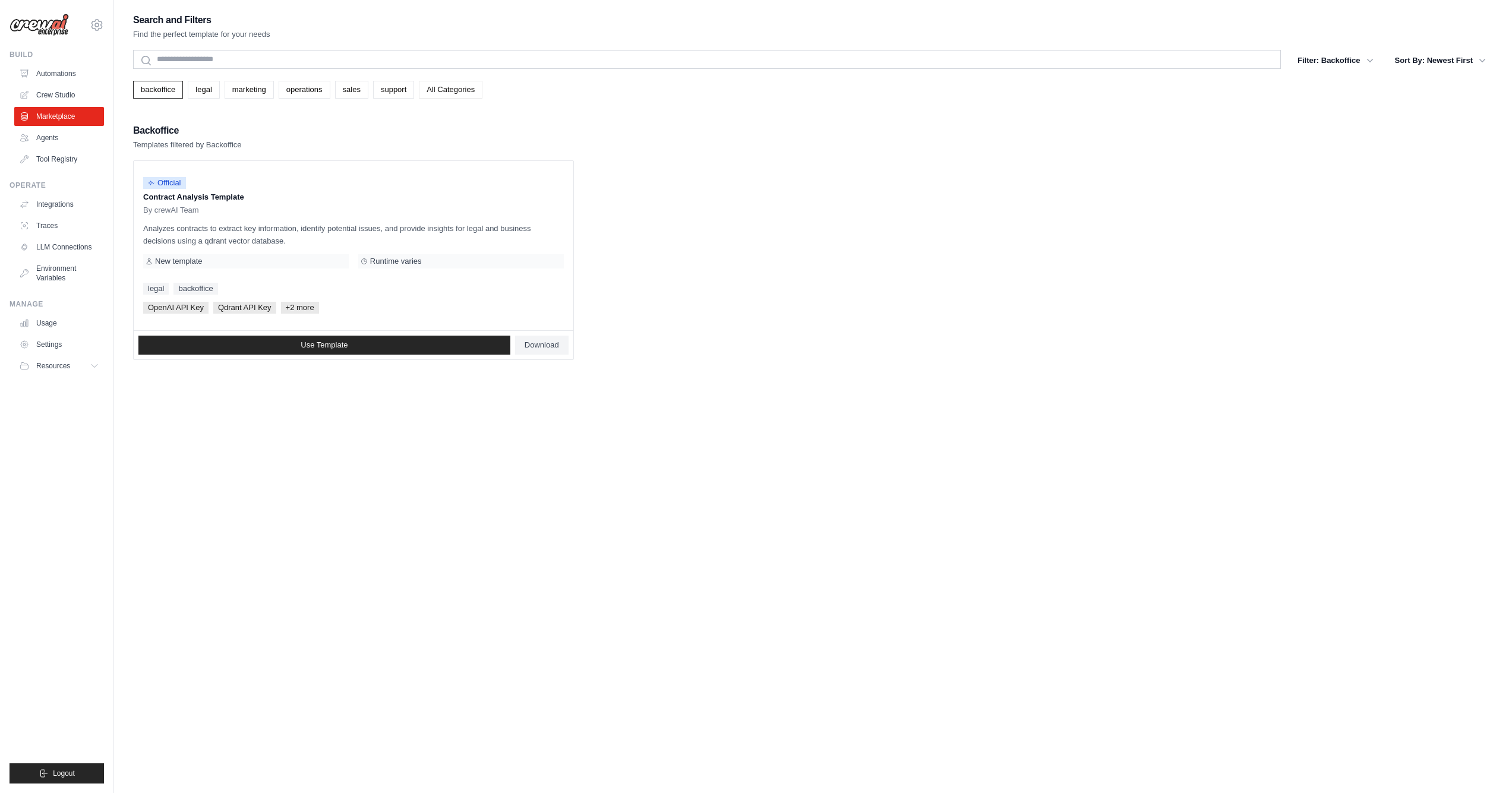
click at [456, 88] on link "All Categories" at bounding box center [451, 90] width 64 height 18
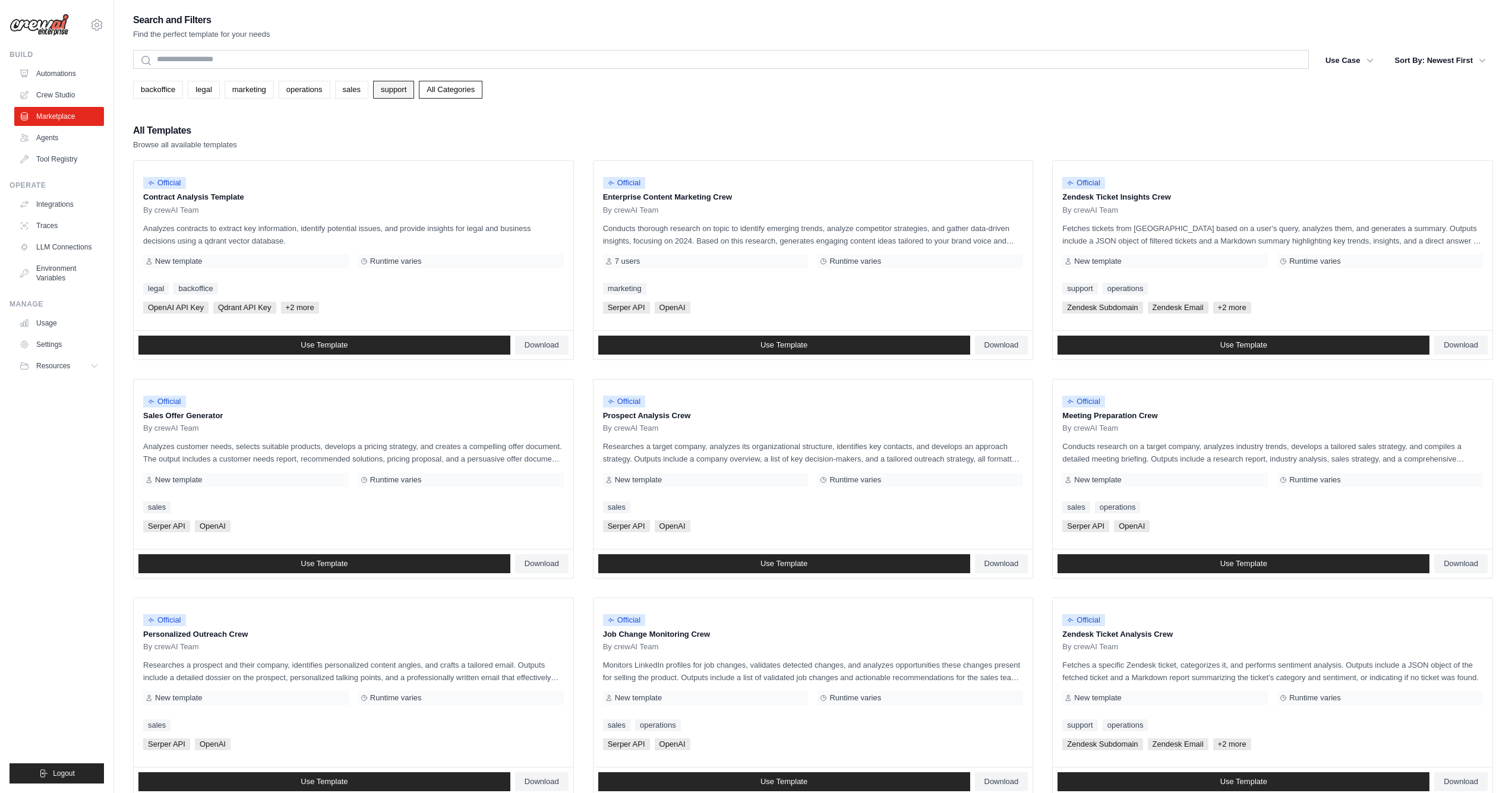
click at [392, 88] on link "support" at bounding box center [393, 90] width 41 height 18
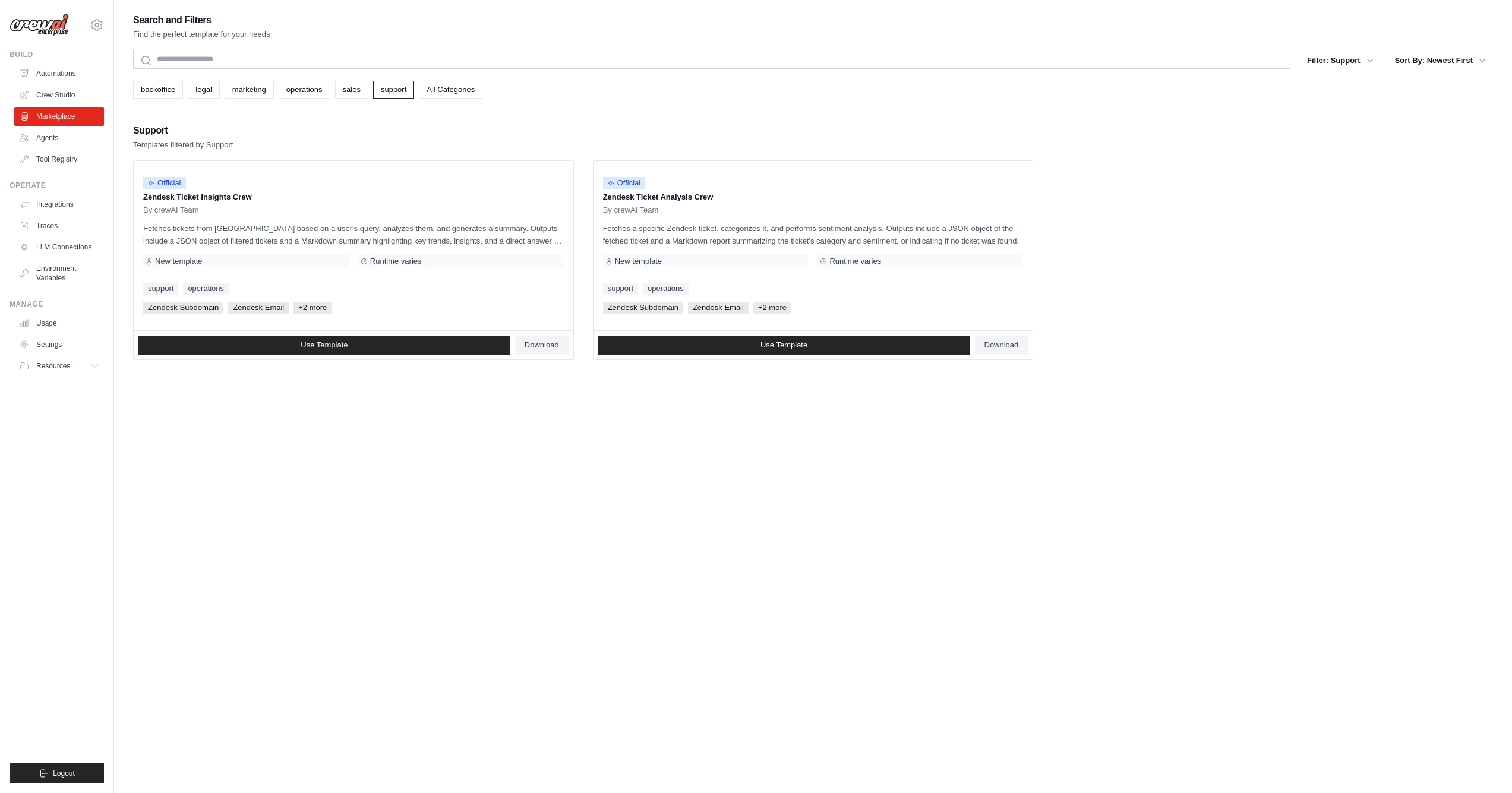
click at [276, 85] on div "backoffice legal marketing operations sales support All Categories" at bounding box center [813, 90] width 1360 height 18
click at [227, 90] on link "marketing" at bounding box center [249, 90] width 49 height 18
click at [200, 93] on link "legal" at bounding box center [203, 90] width 31 height 18
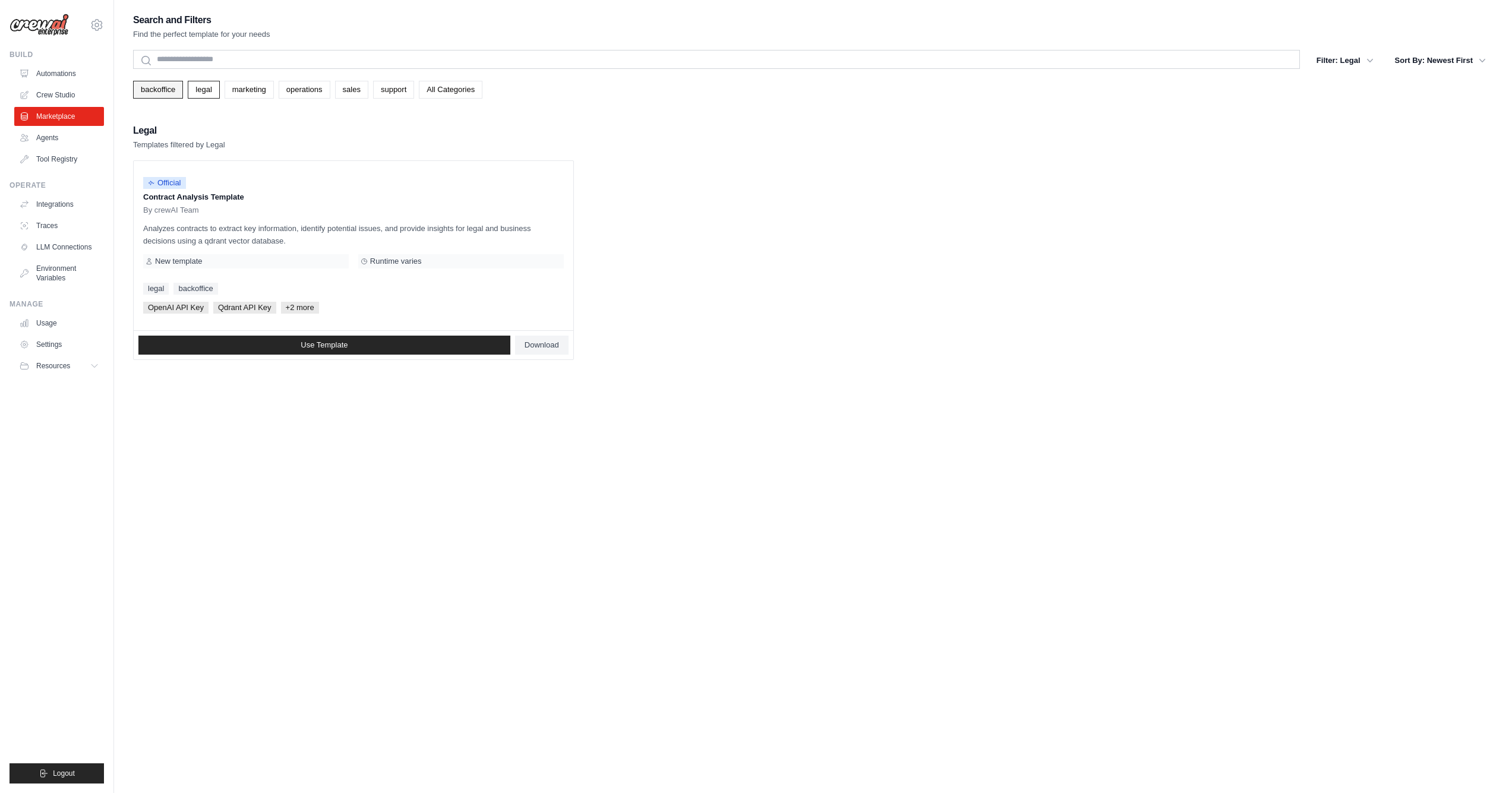
click at [151, 91] on link "backoffice" at bounding box center [158, 90] width 50 height 18
click at [53, 136] on link "Agents" at bounding box center [60, 138] width 89 height 19
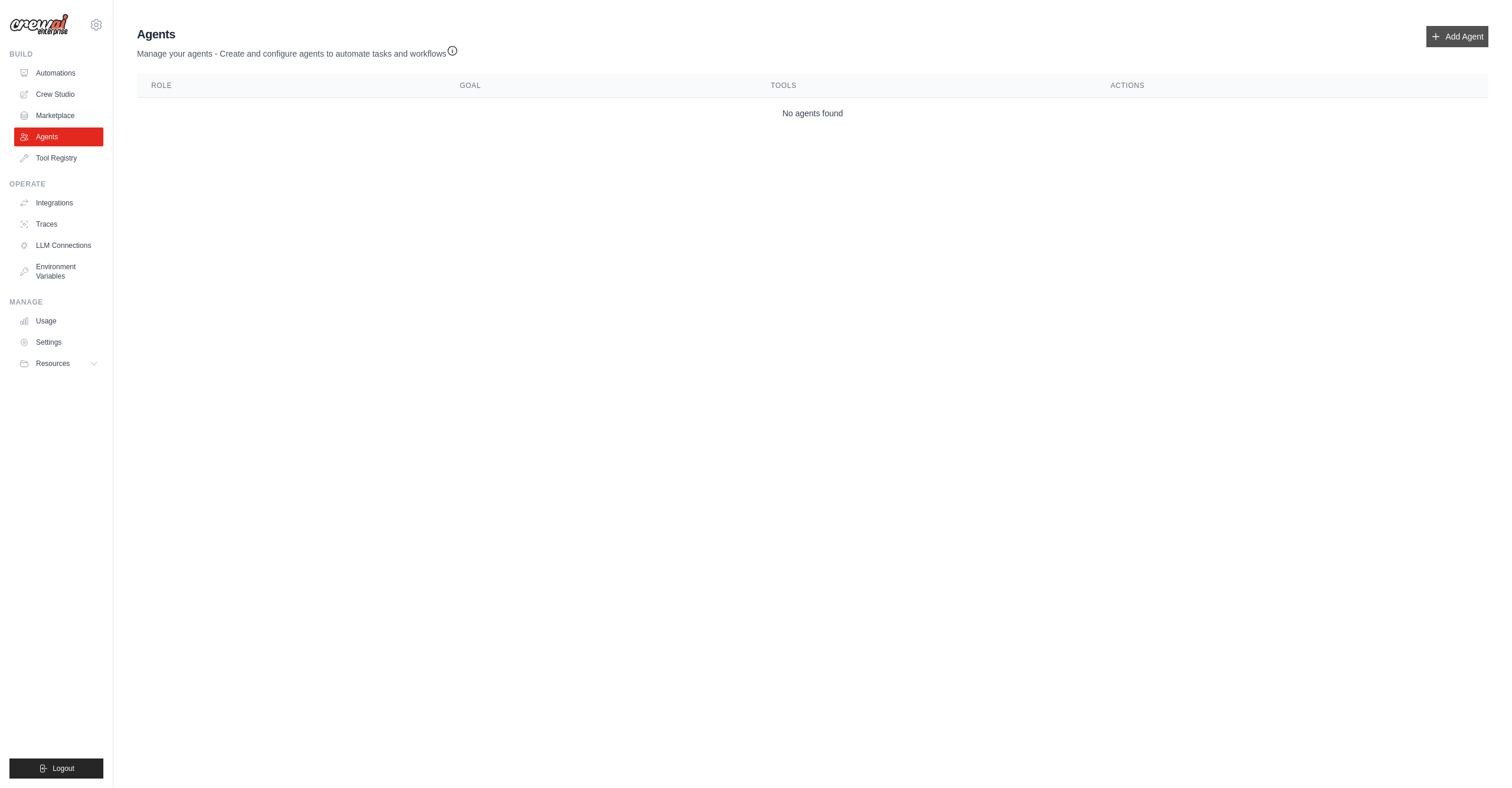
click at [1450, 38] on link "Add Agent" at bounding box center [1457, 37] width 62 height 21
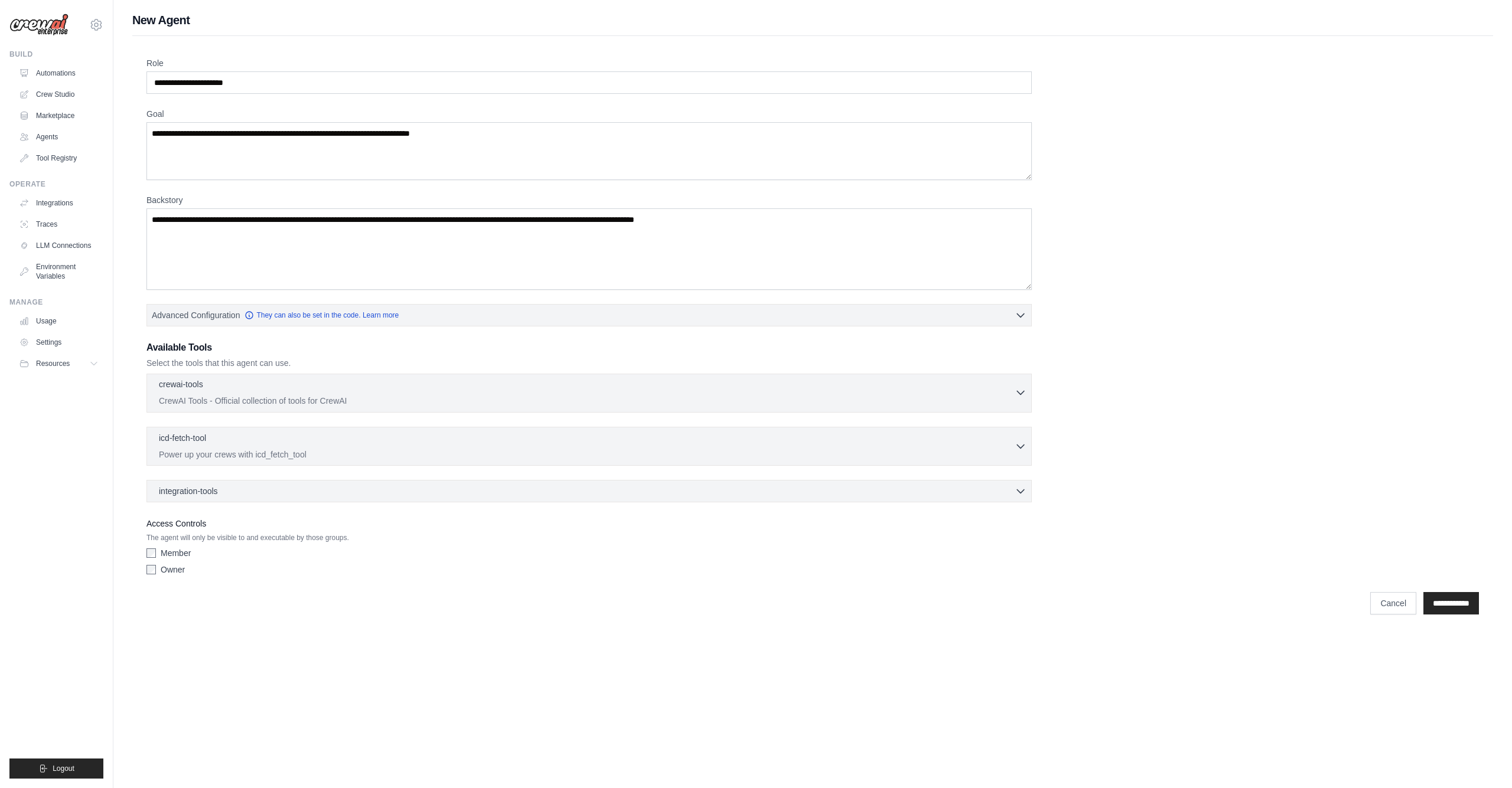
click at [265, 388] on div "crewai-tools 0 selected" at bounding box center [586, 385] width 856 height 14
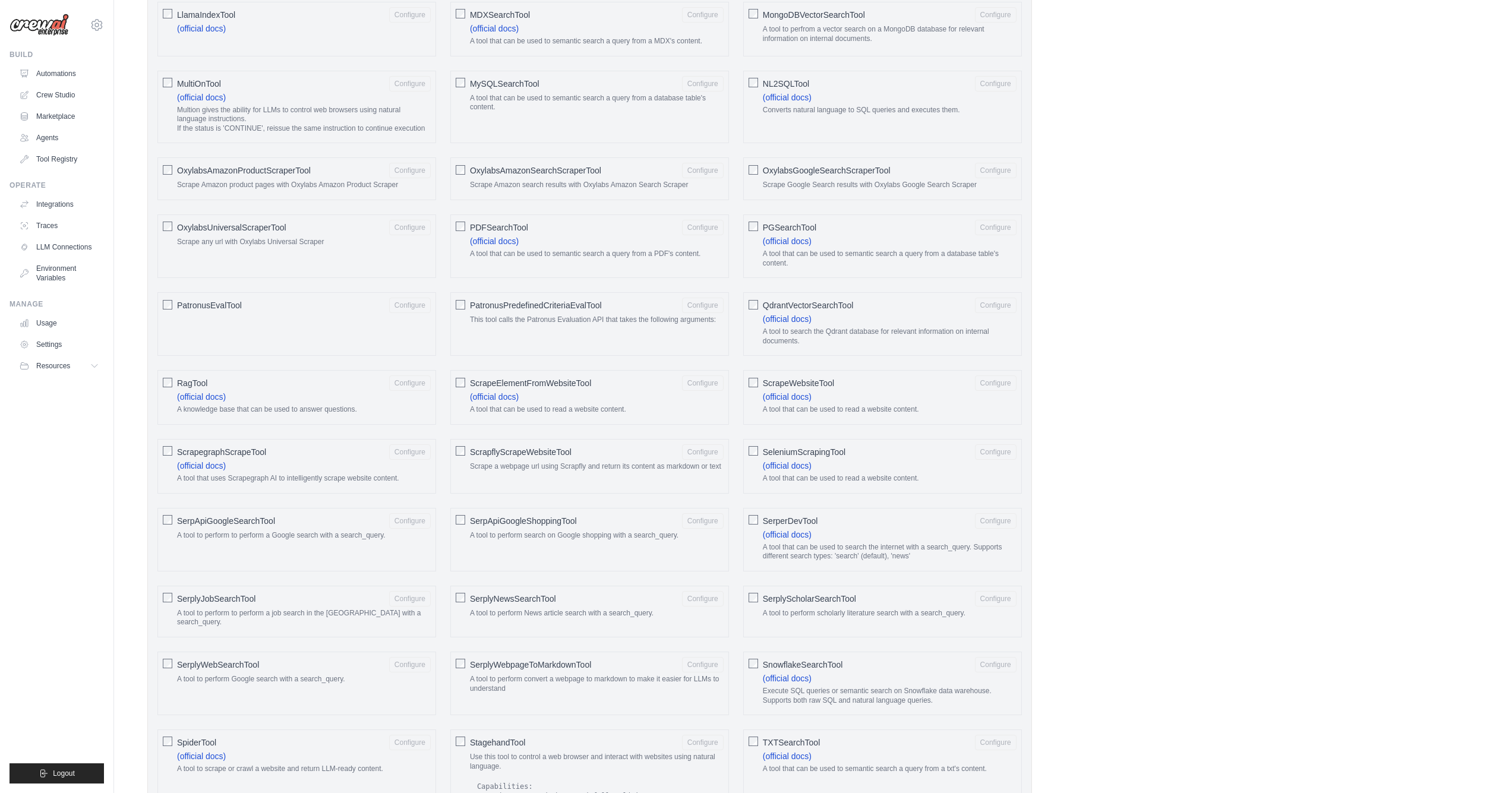
scroll to position [1000, 0]
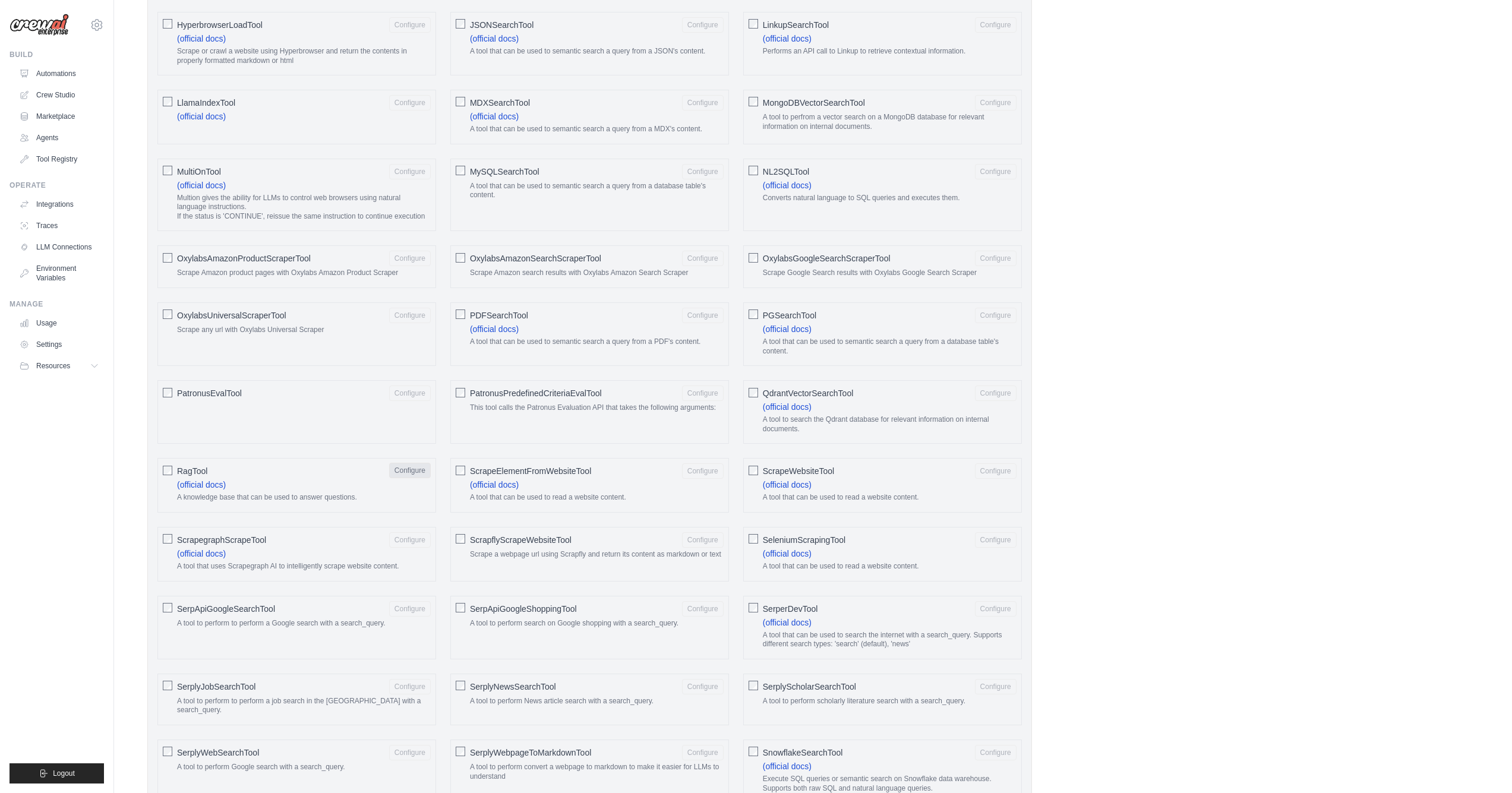
click at [414, 464] on button "Configure" at bounding box center [410, 470] width 41 height 16
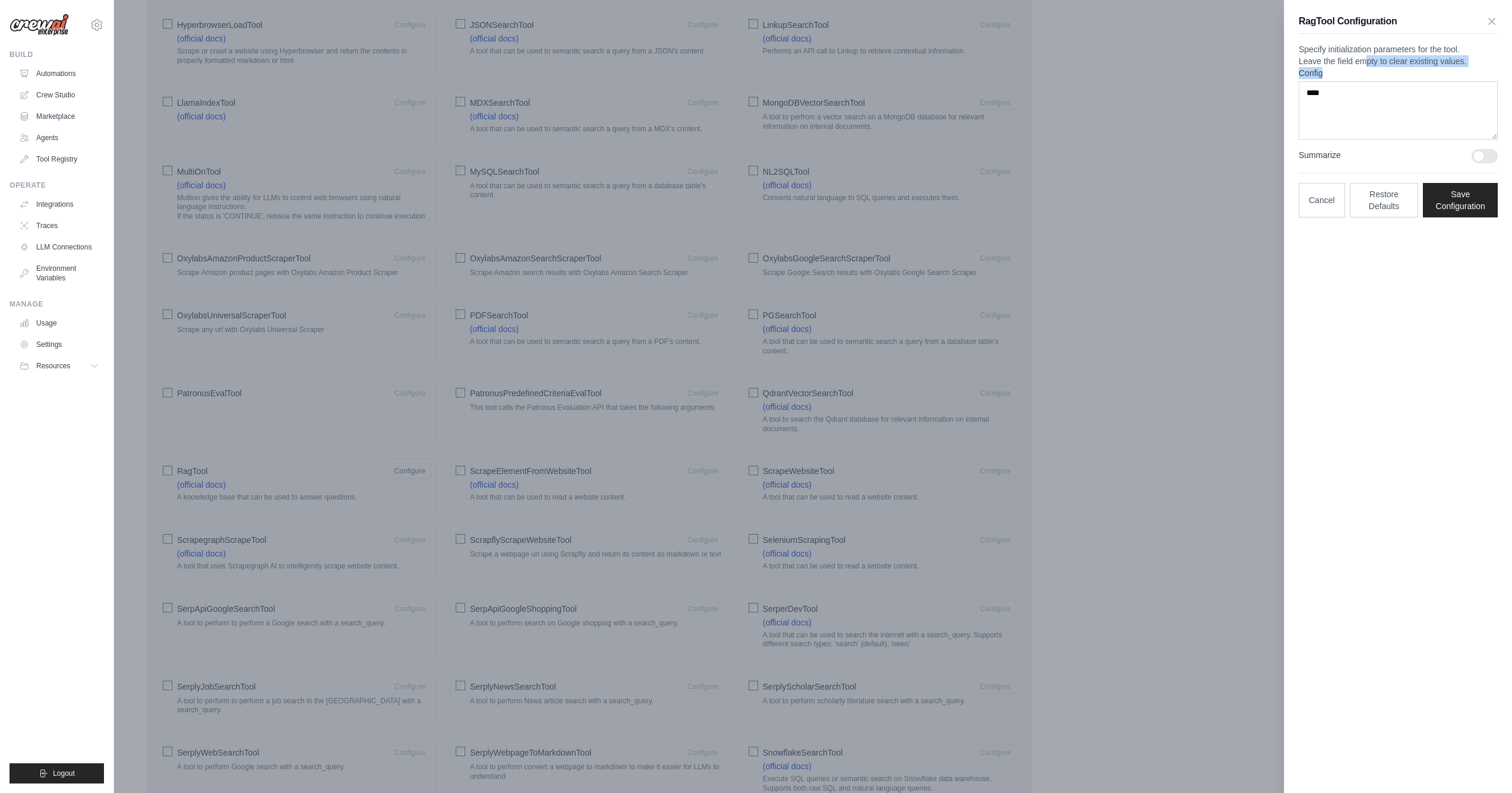
drag, startPoint x: 1334, startPoint y: 85, endPoint x: 1422, endPoint y: 94, distance: 88.5
click at [1422, 94] on div "RagTool Configuration Specify initialization parameters for the tool. Leave the…" at bounding box center [1398, 116] width 228 height 232
click at [1394, 133] on textarea "****" at bounding box center [1398, 110] width 199 height 58
click at [1321, 217] on button "Cancel" at bounding box center [1322, 199] width 46 height 34
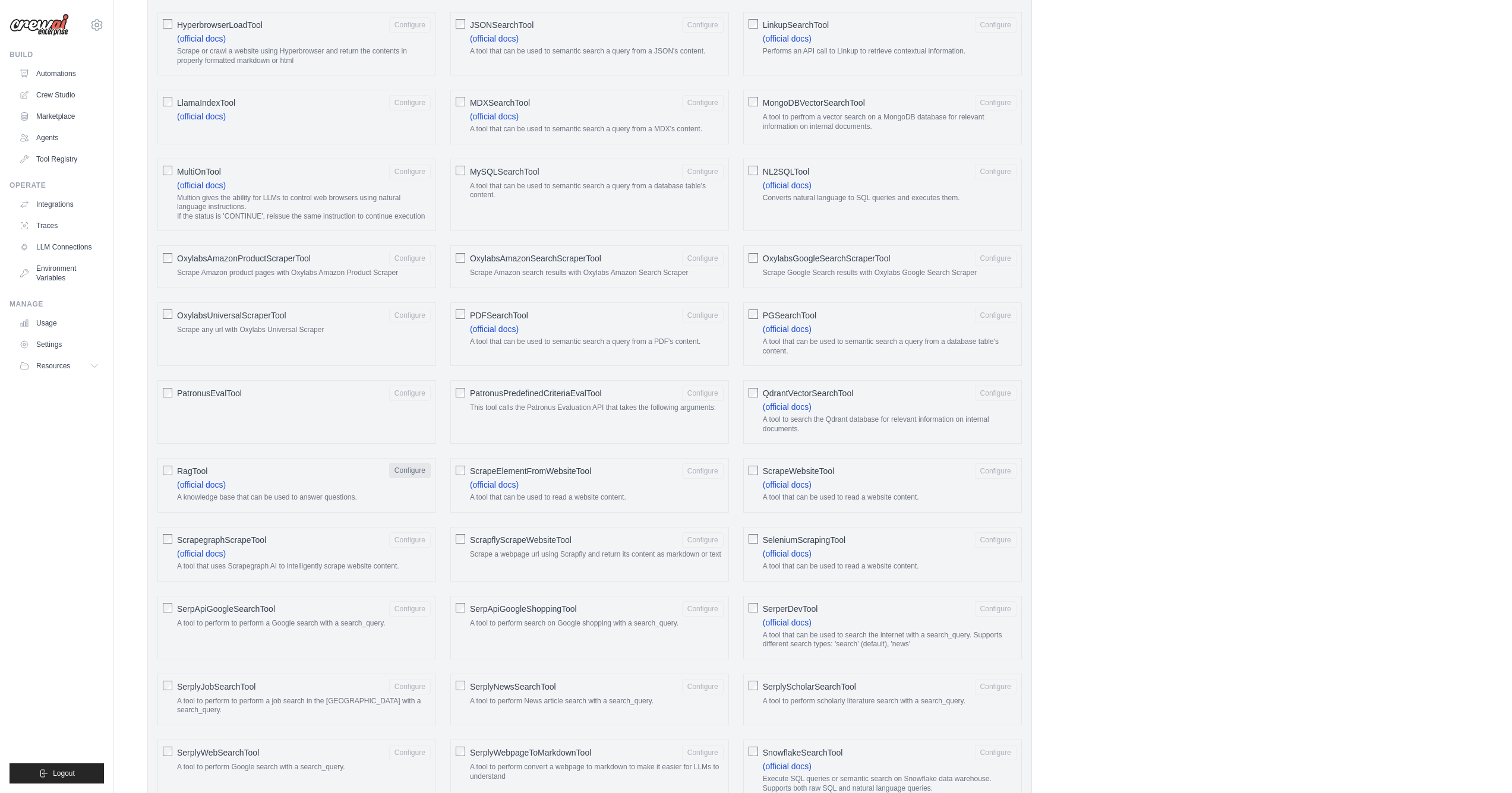
click at [413, 463] on button "Configure" at bounding box center [410, 470] width 41 height 16
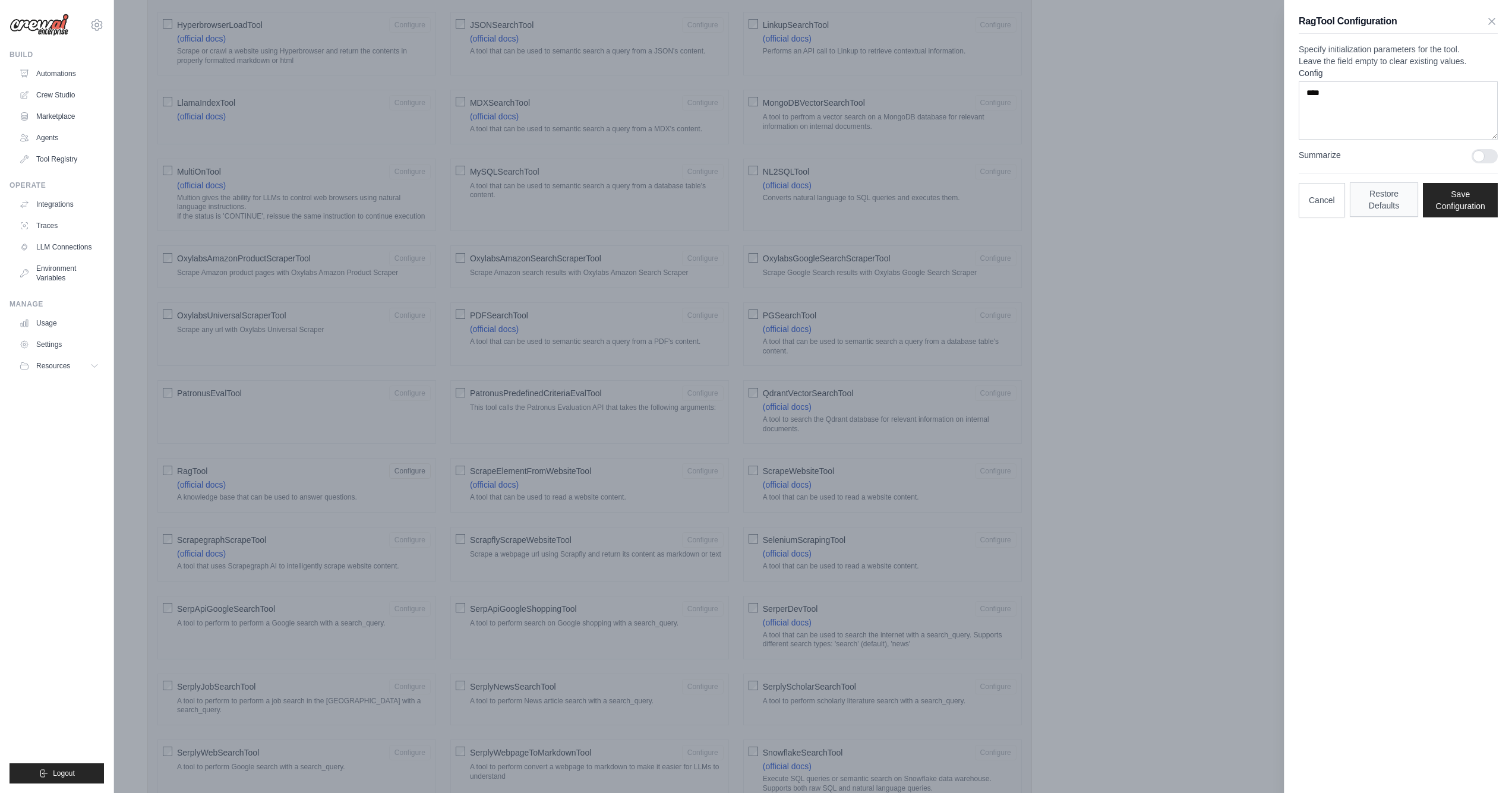
click at [1390, 214] on button "Restore Defaults" at bounding box center [1384, 199] width 69 height 34
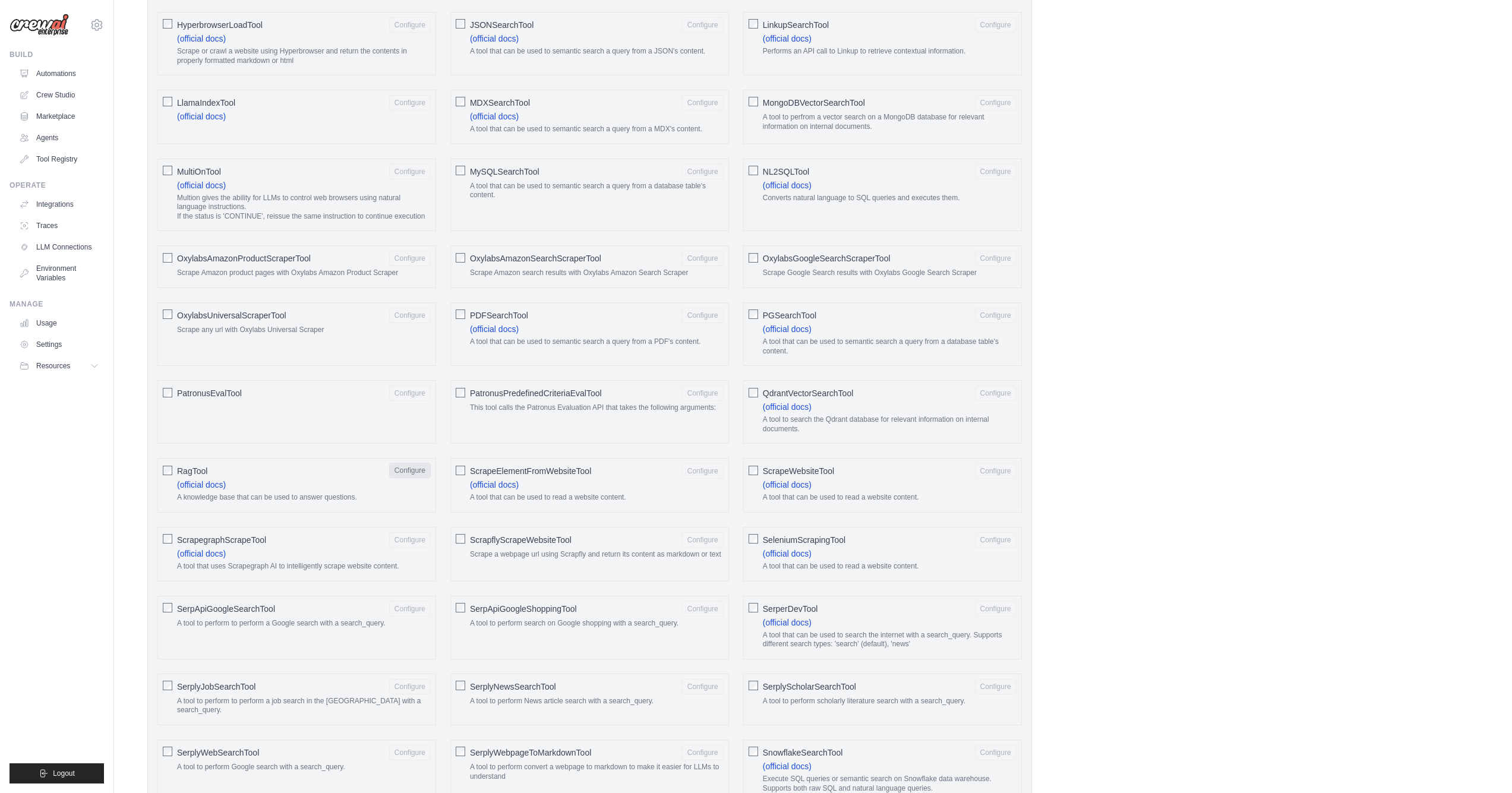
click at [402, 465] on button "Configure" at bounding box center [410, 470] width 41 height 16
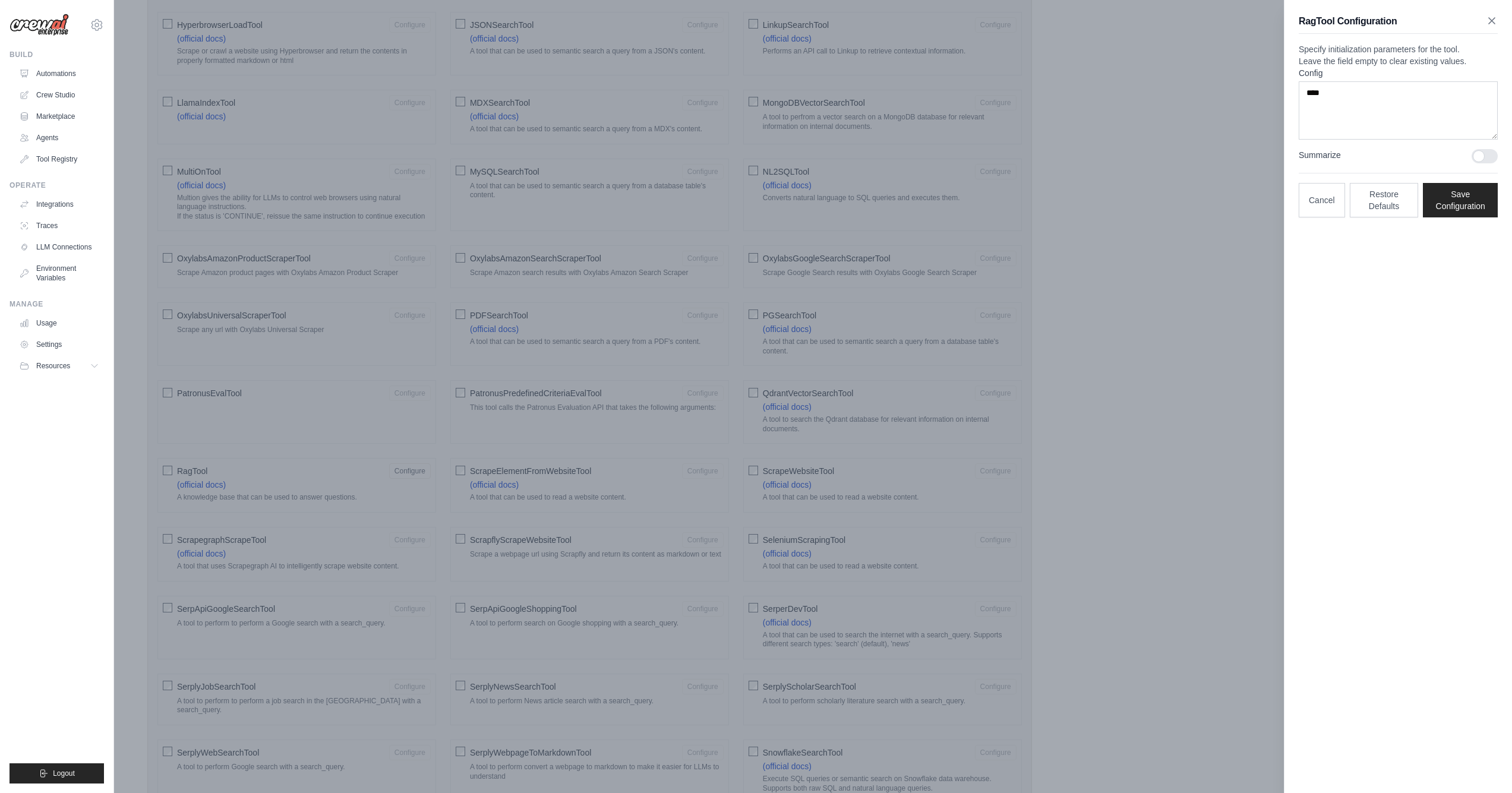
click at [1490, 18] on icon "button" at bounding box center [1491, 21] width 12 height 12
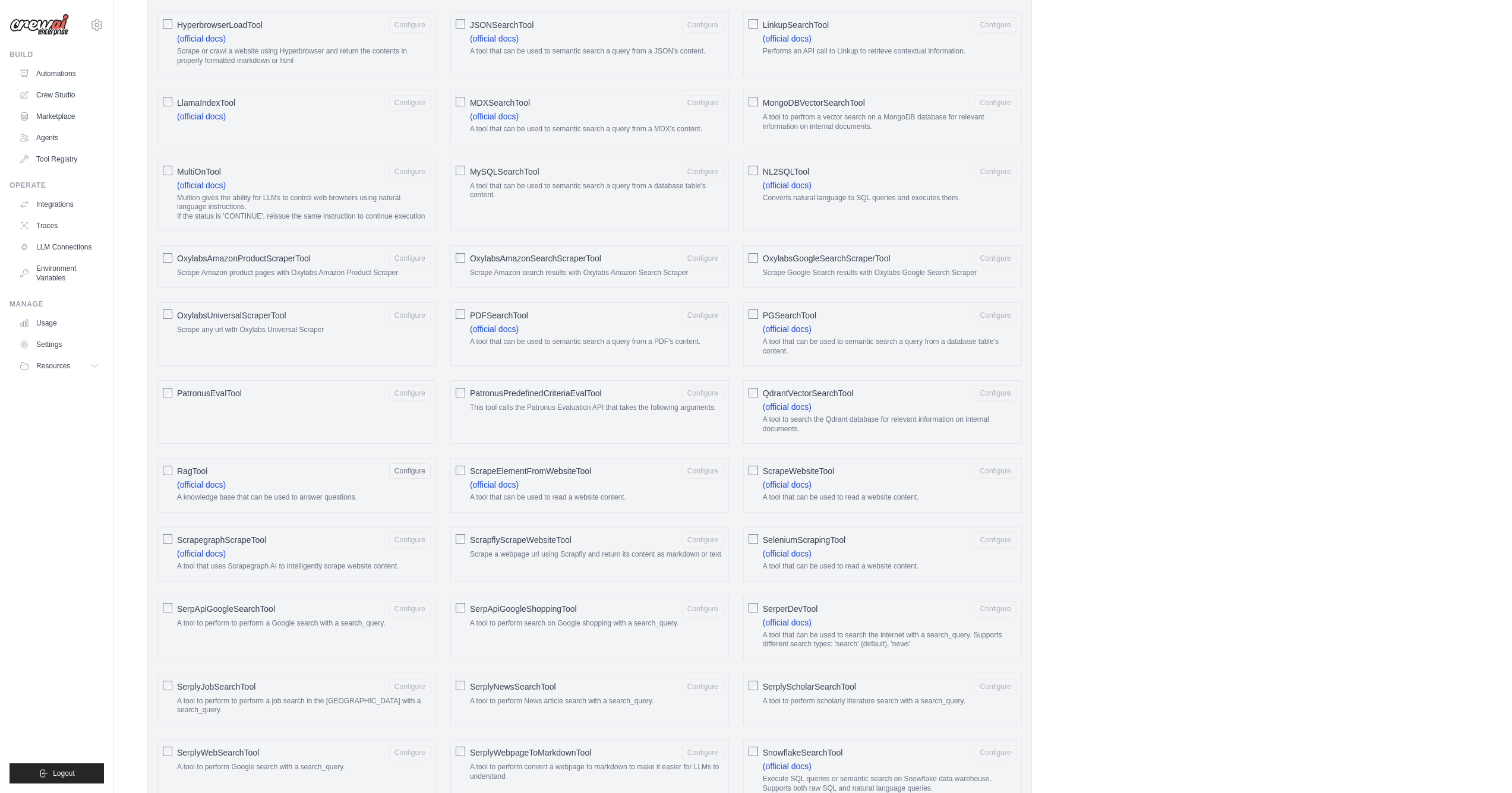
click at [193, 465] on span "RagTool" at bounding box center [192, 471] width 30 height 12
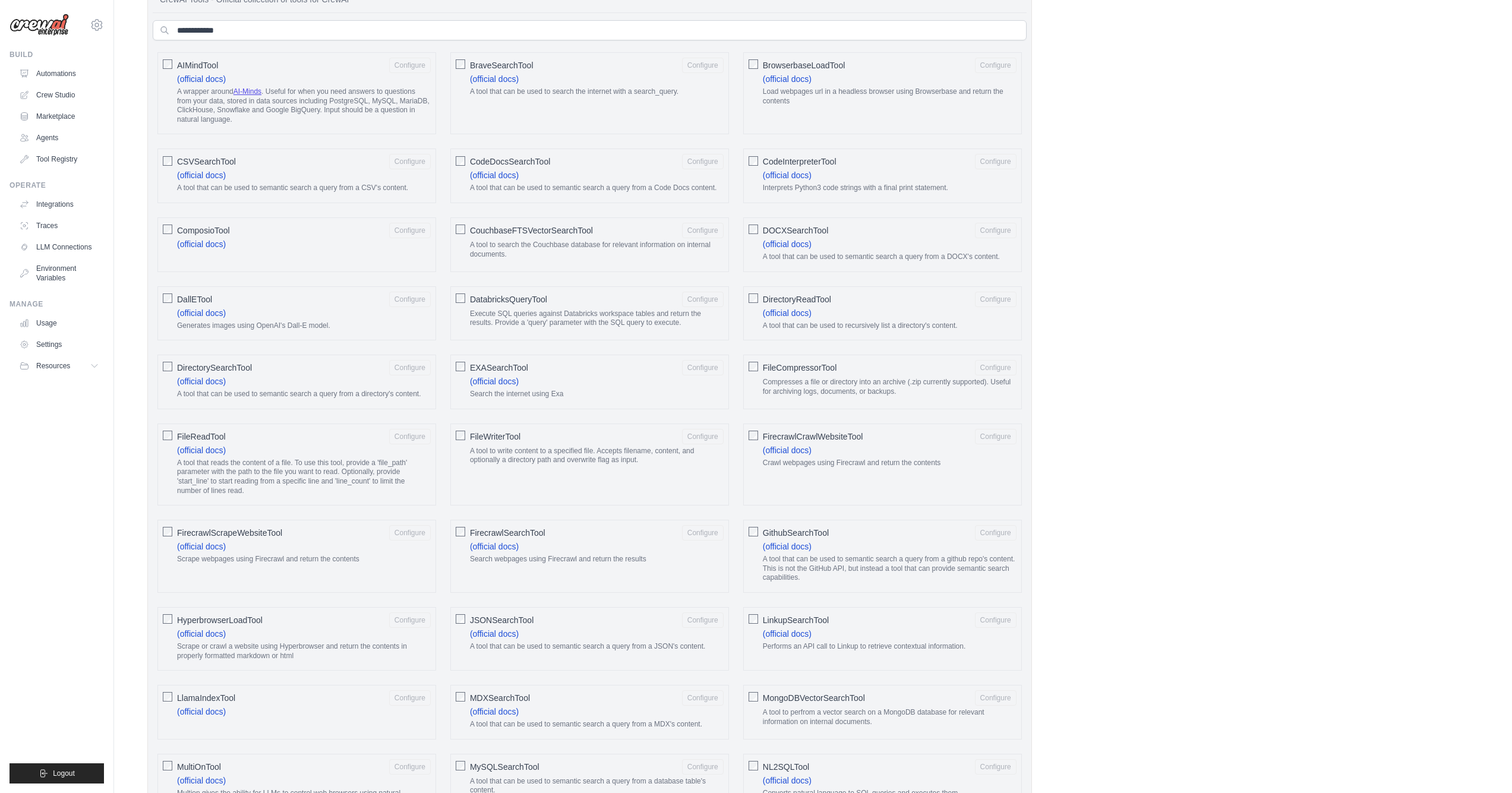
scroll to position [0, 0]
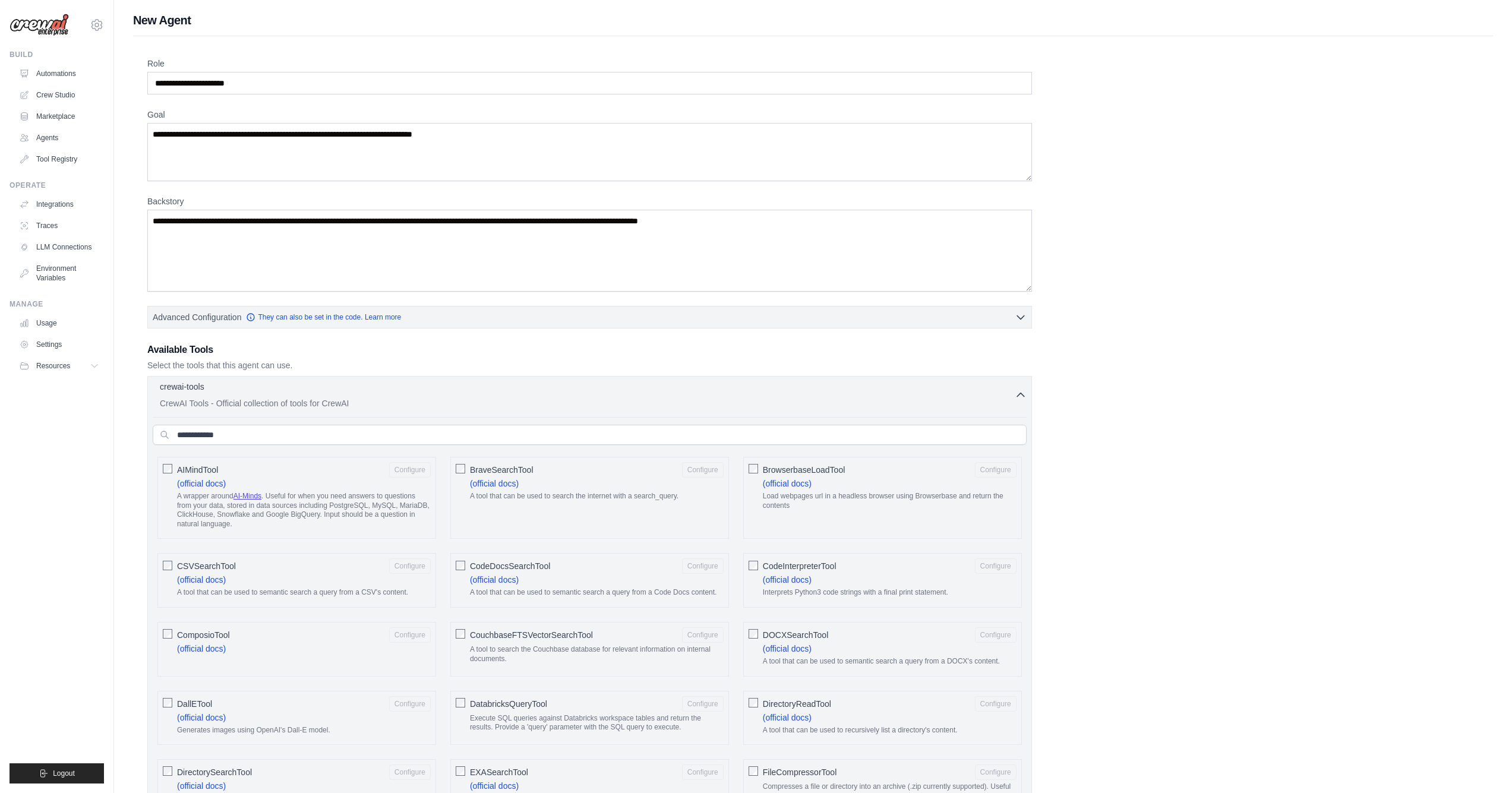
click at [315, 397] on p "CrewAI Tools - Official collection of tools for CrewAI" at bounding box center [587, 403] width 855 height 12
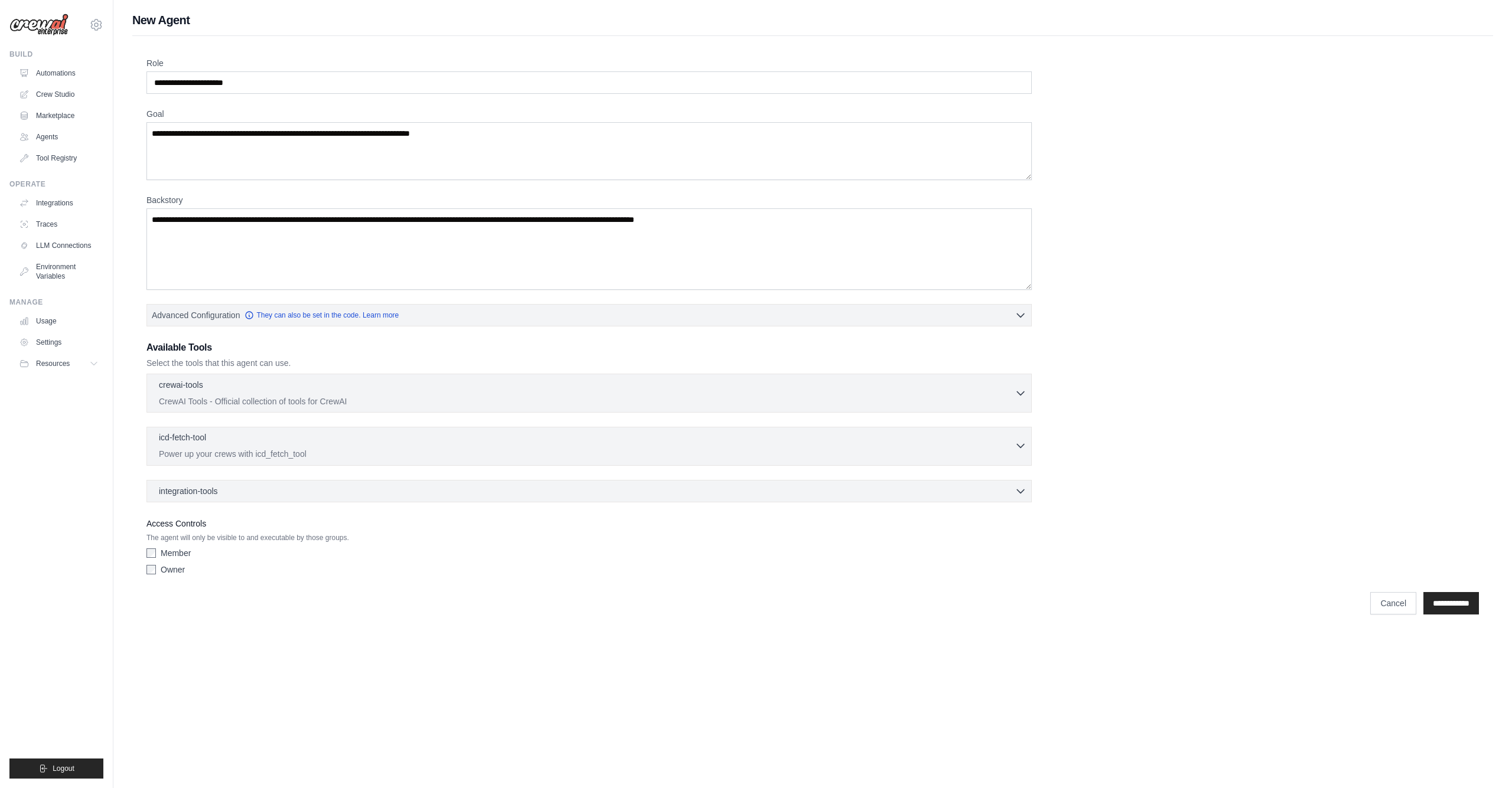
click at [264, 437] on div "icd-fetch-tool 0 selected" at bounding box center [586, 438] width 856 height 14
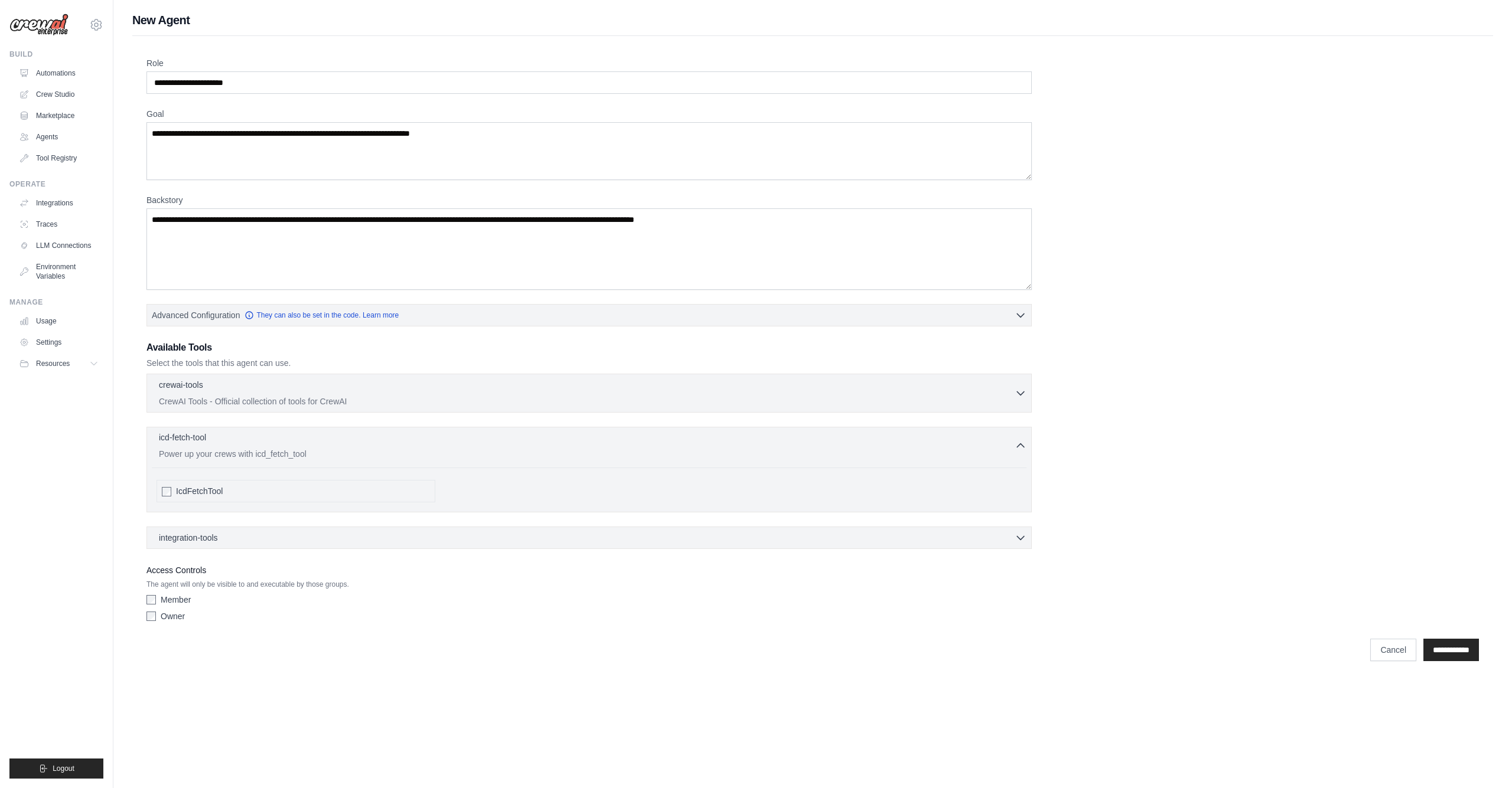
click at [302, 437] on div "icd-fetch-tool 0 selected" at bounding box center [586, 438] width 856 height 14
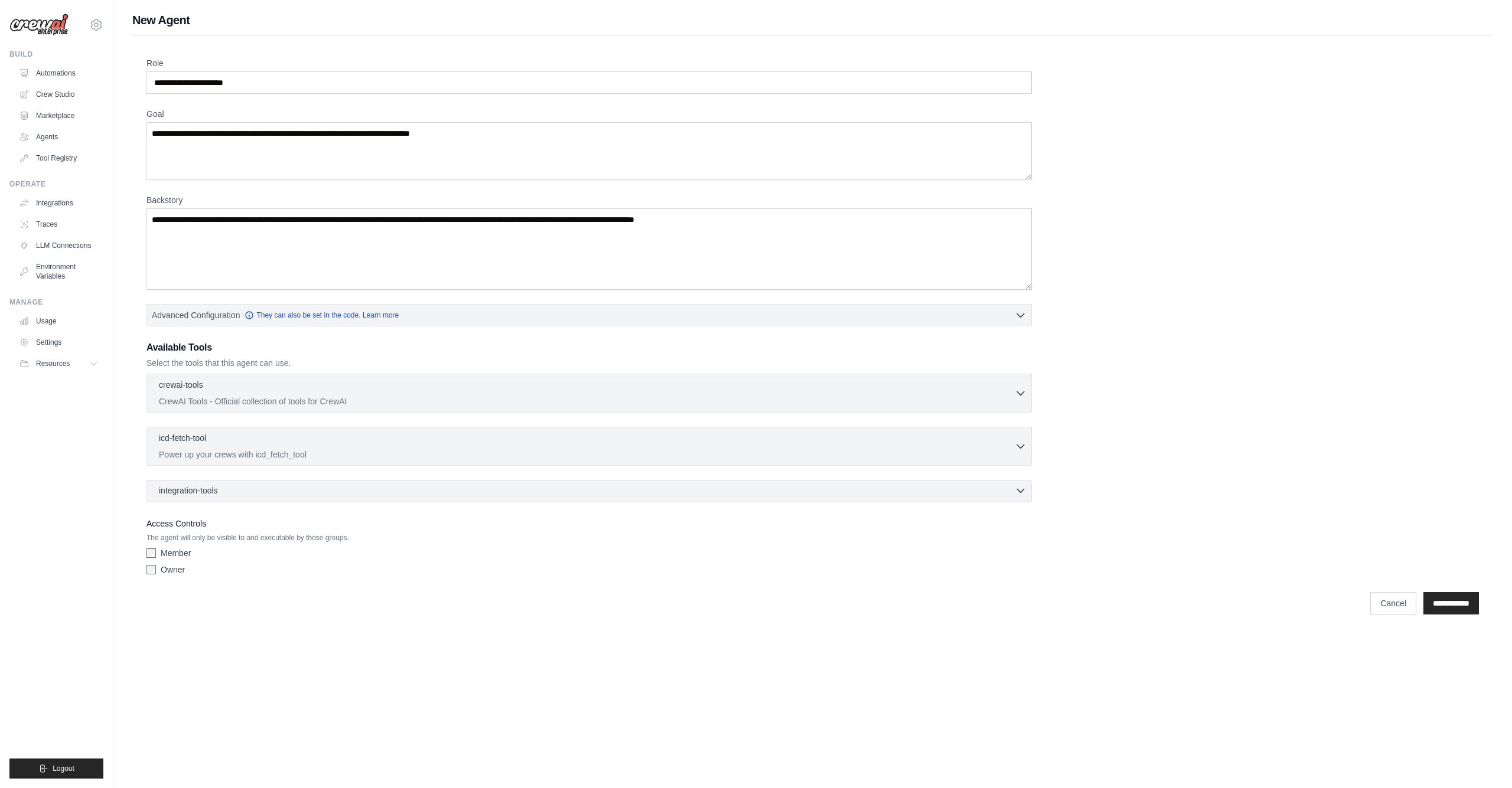
click at [282, 489] on div "integration-tools 0 selected" at bounding box center [592, 490] width 867 height 12
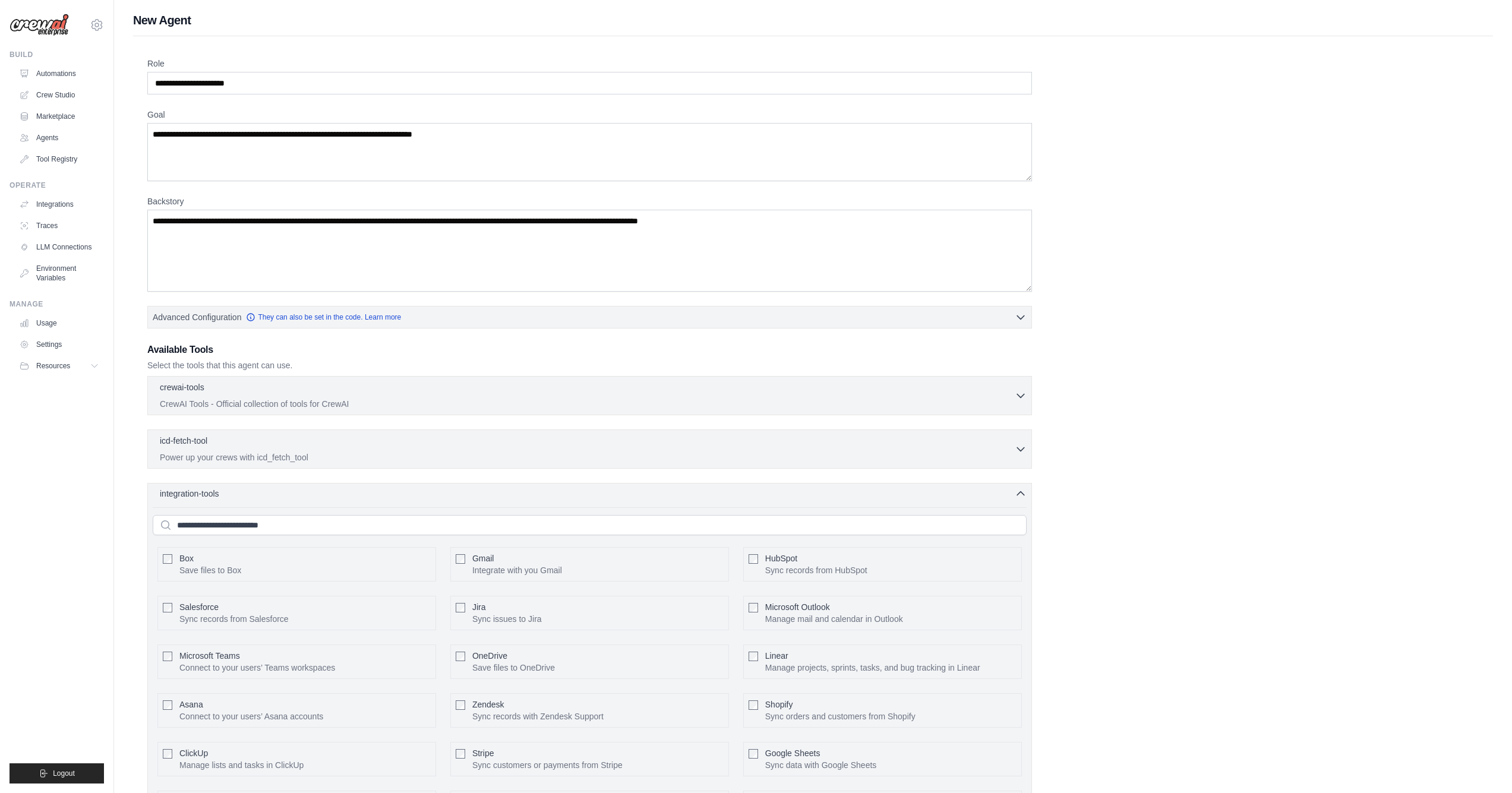
click at [284, 492] on div "integration-tools 0 selected" at bounding box center [593, 493] width 867 height 12
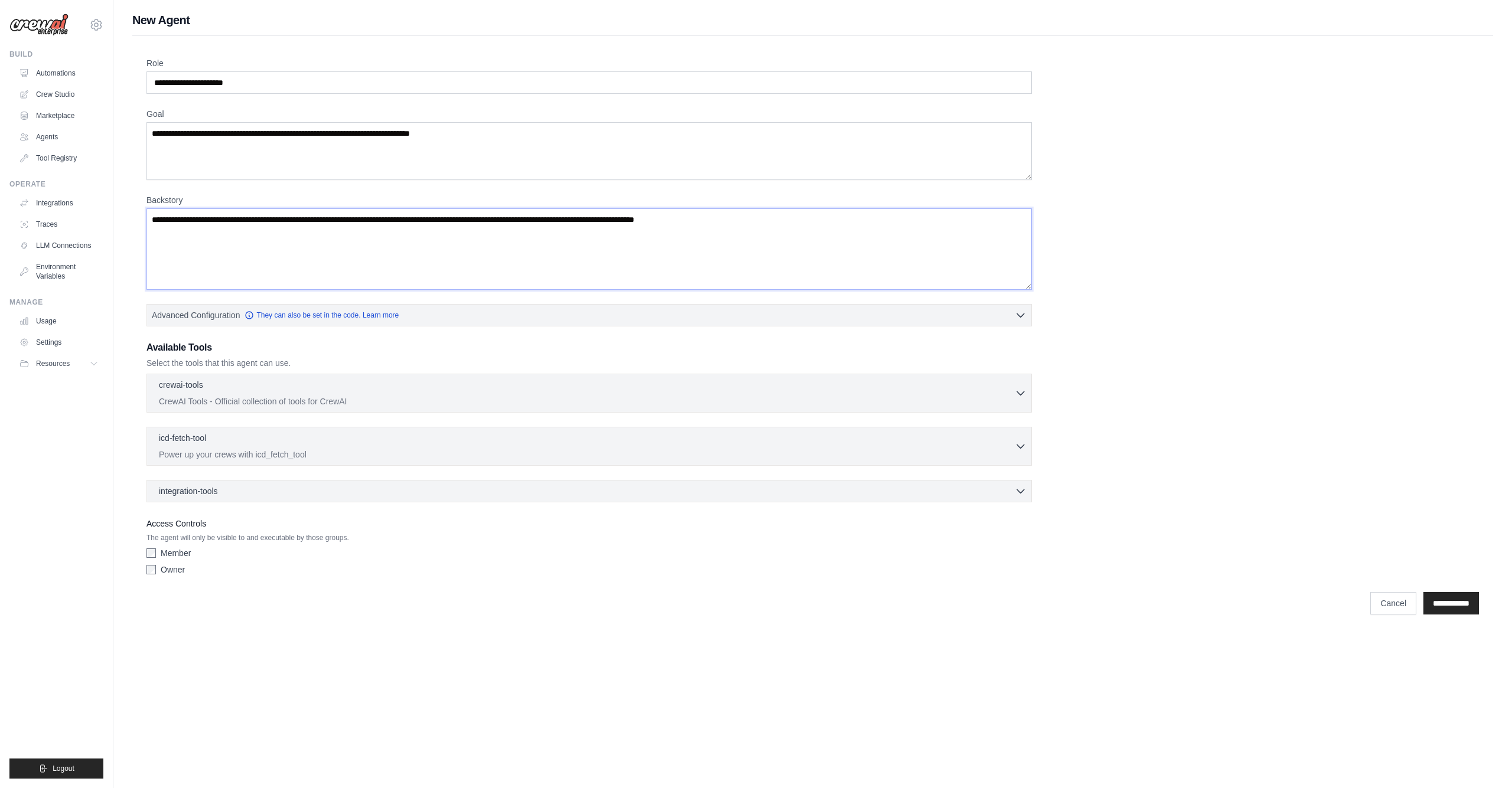
drag, startPoint x: 229, startPoint y: 220, endPoint x: 553, endPoint y: 224, distance: 324.0
click at [553, 224] on textarea "Backstory" at bounding box center [589, 249] width 885 height 81
click at [374, 159] on textarea "Goal" at bounding box center [589, 151] width 885 height 58
drag, startPoint x: 233, startPoint y: 135, endPoint x: 455, endPoint y: 134, distance: 222.0
click at [455, 134] on textarea "Goal" at bounding box center [589, 151] width 885 height 58
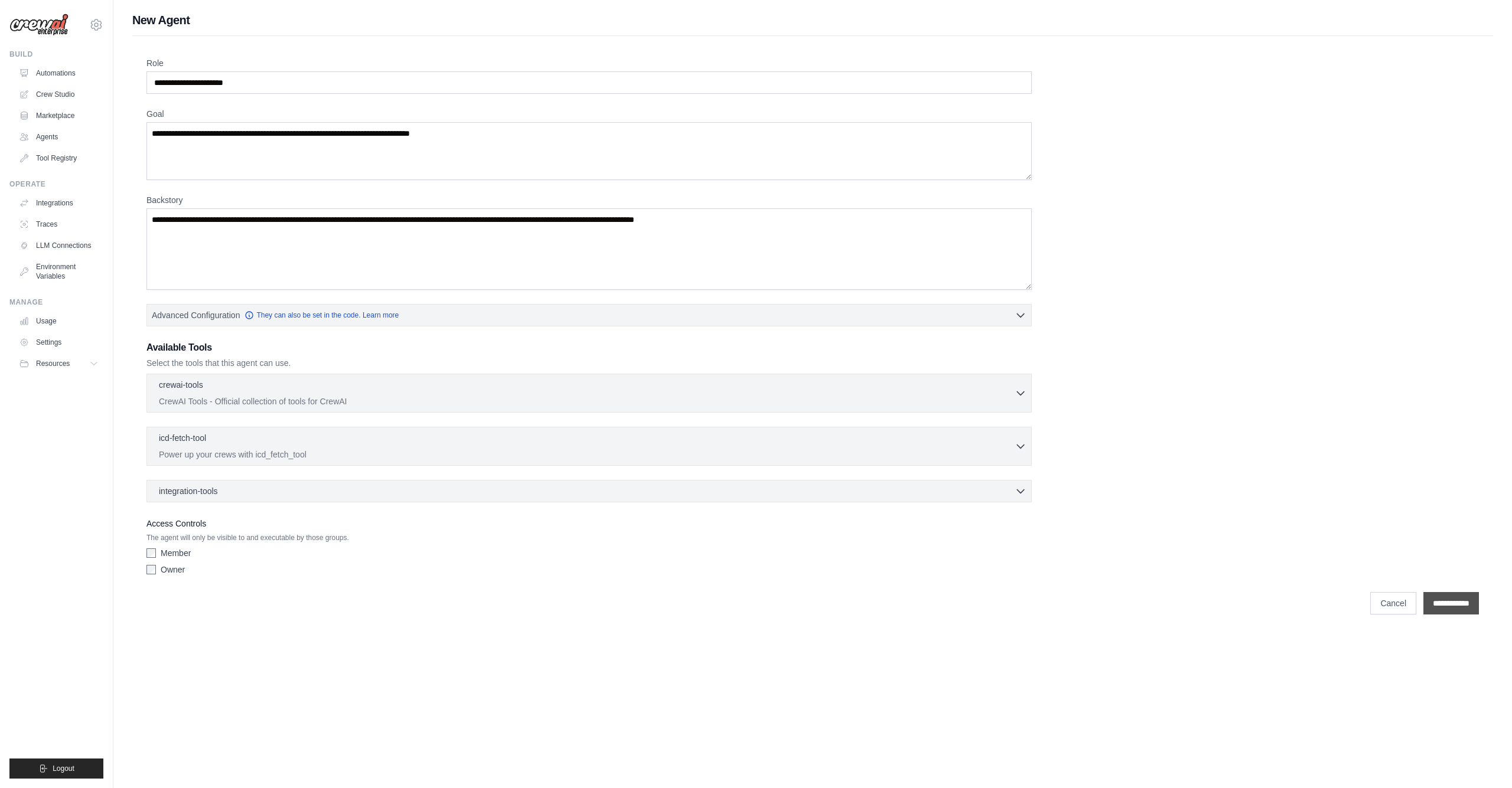
click at [1449, 605] on input "**********" at bounding box center [1450, 603] width 55 height 22
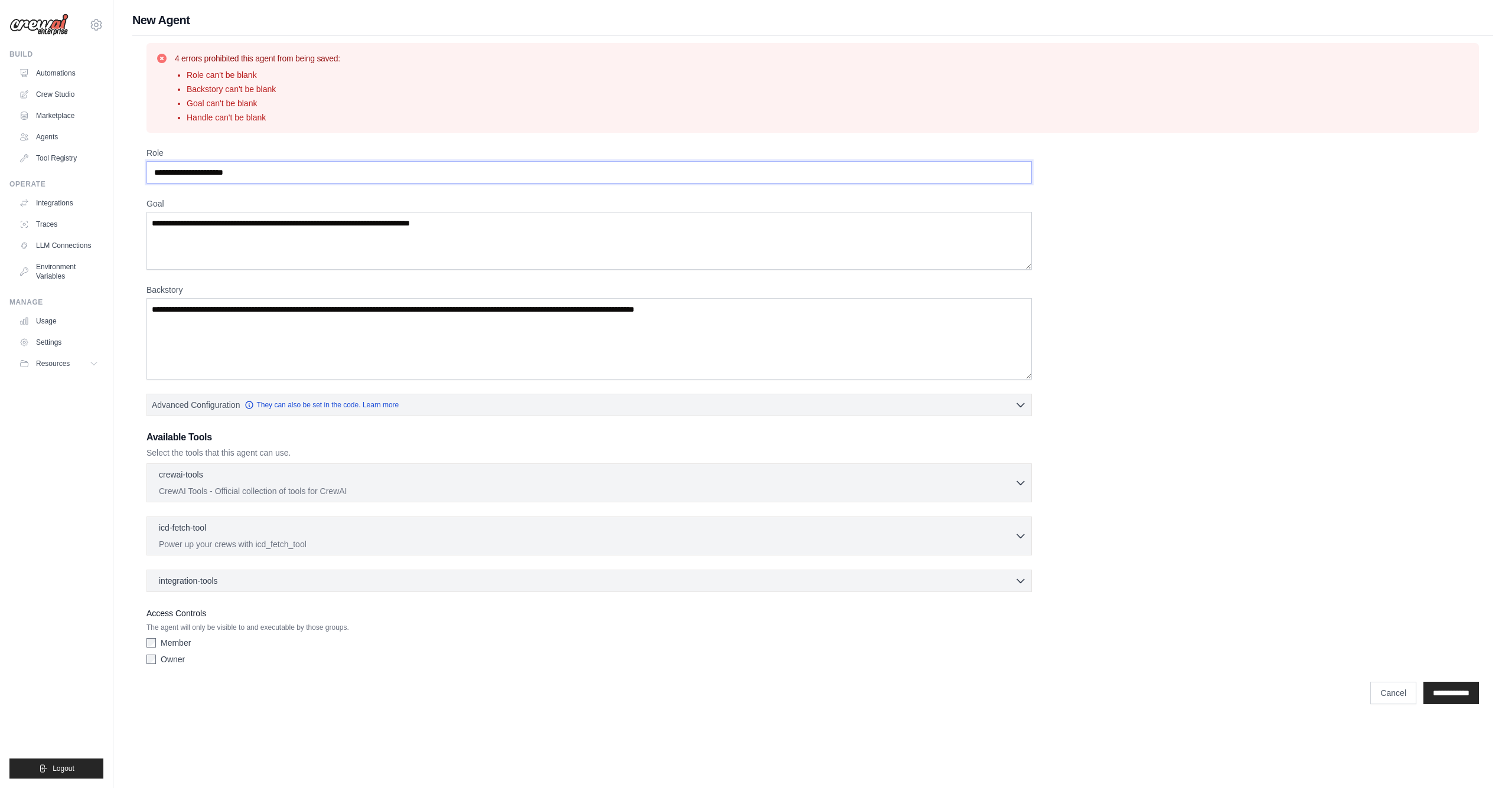
click at [261, 172] on input "Role" at bounding box center [589, 172] width 885 height 22
click at [276, 174] on input "Role" at bounding box center [589, 172] width 885 height 22
click at [56, 270] on link "Environment Variables" at bounding box center [60, 272] width 89 height 29
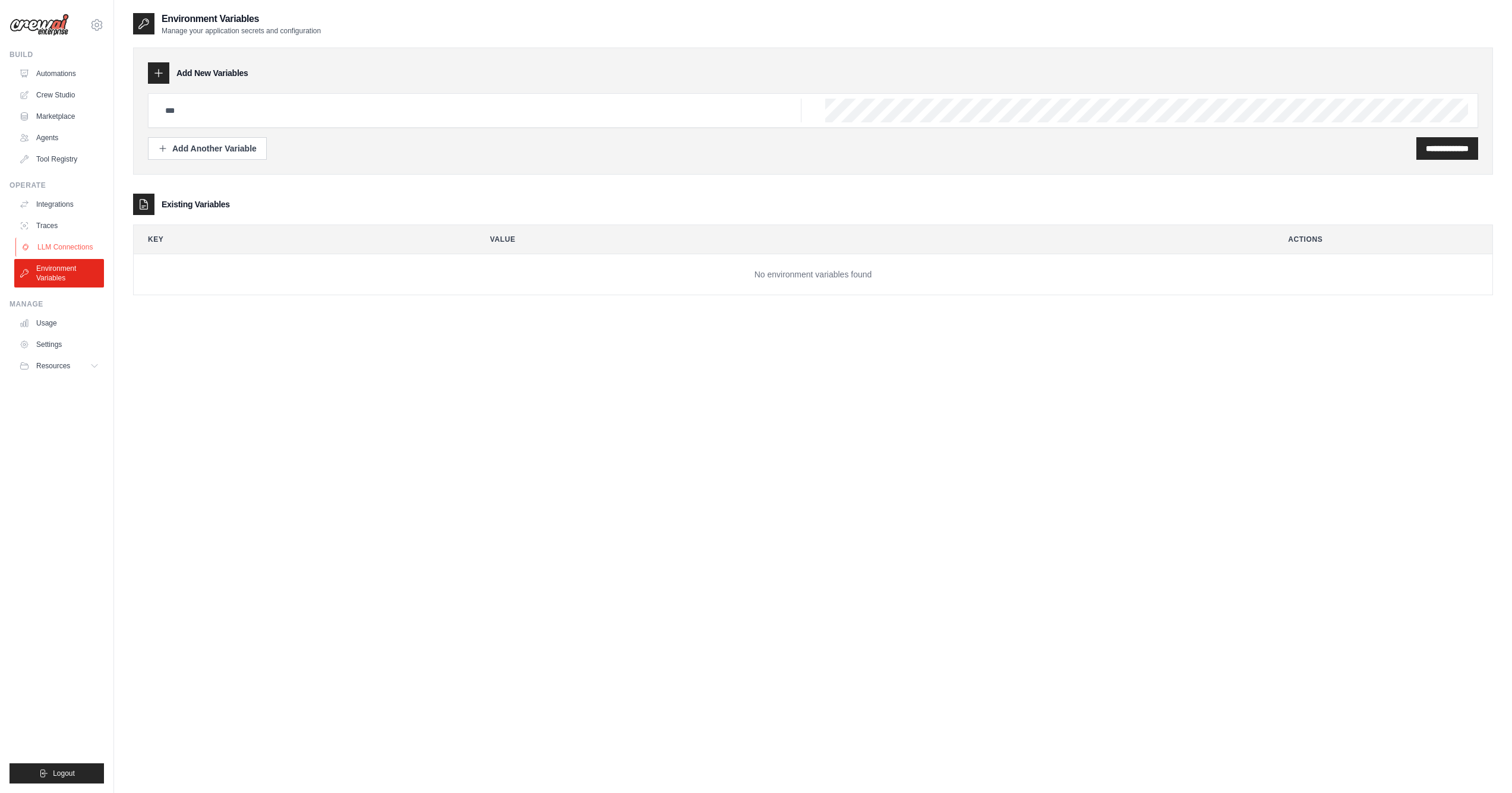
click at [56, 242] on link "LLM Connections" at bounding box center [60, 247] width 89 height 19
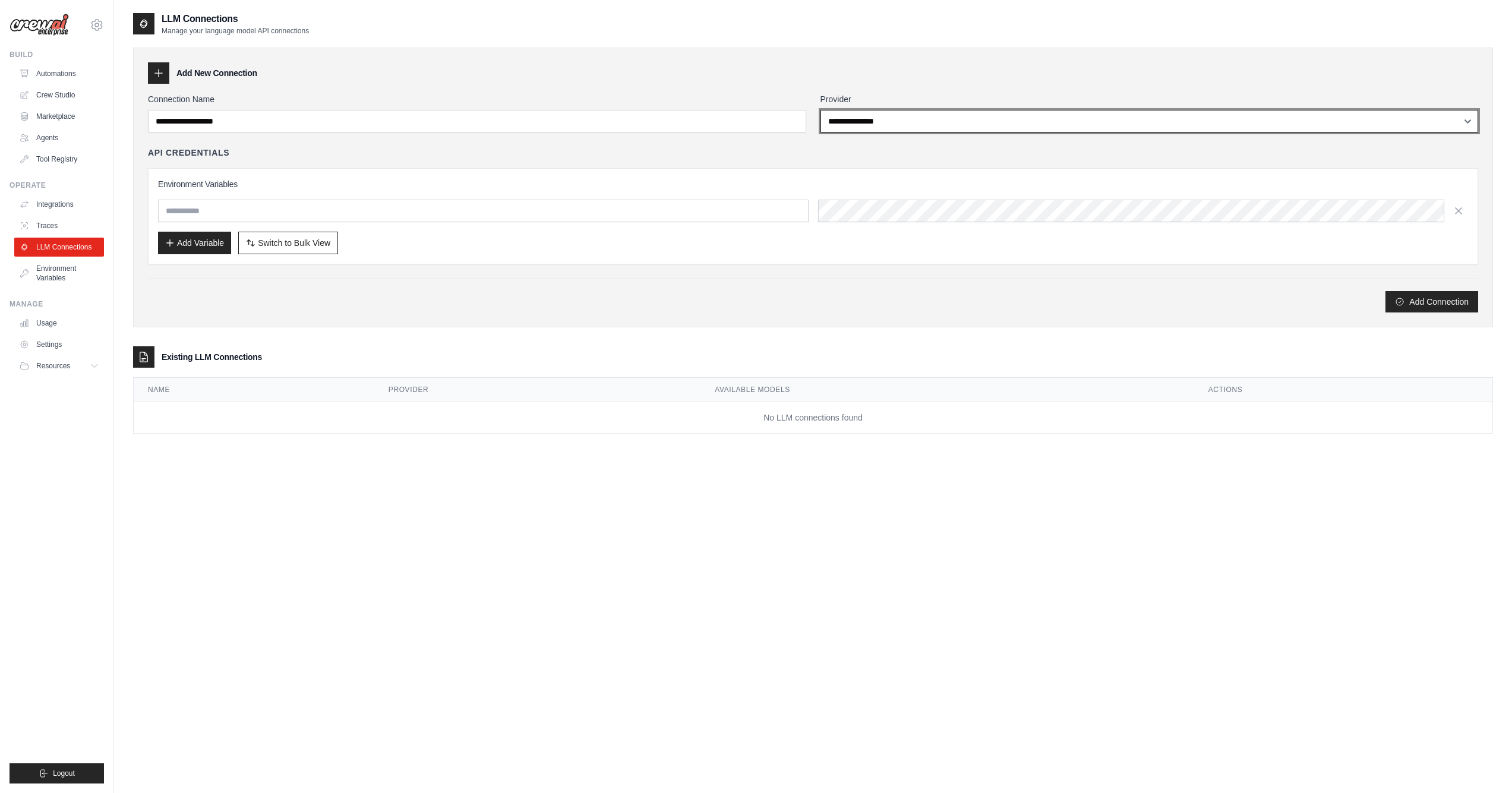
select select "******"
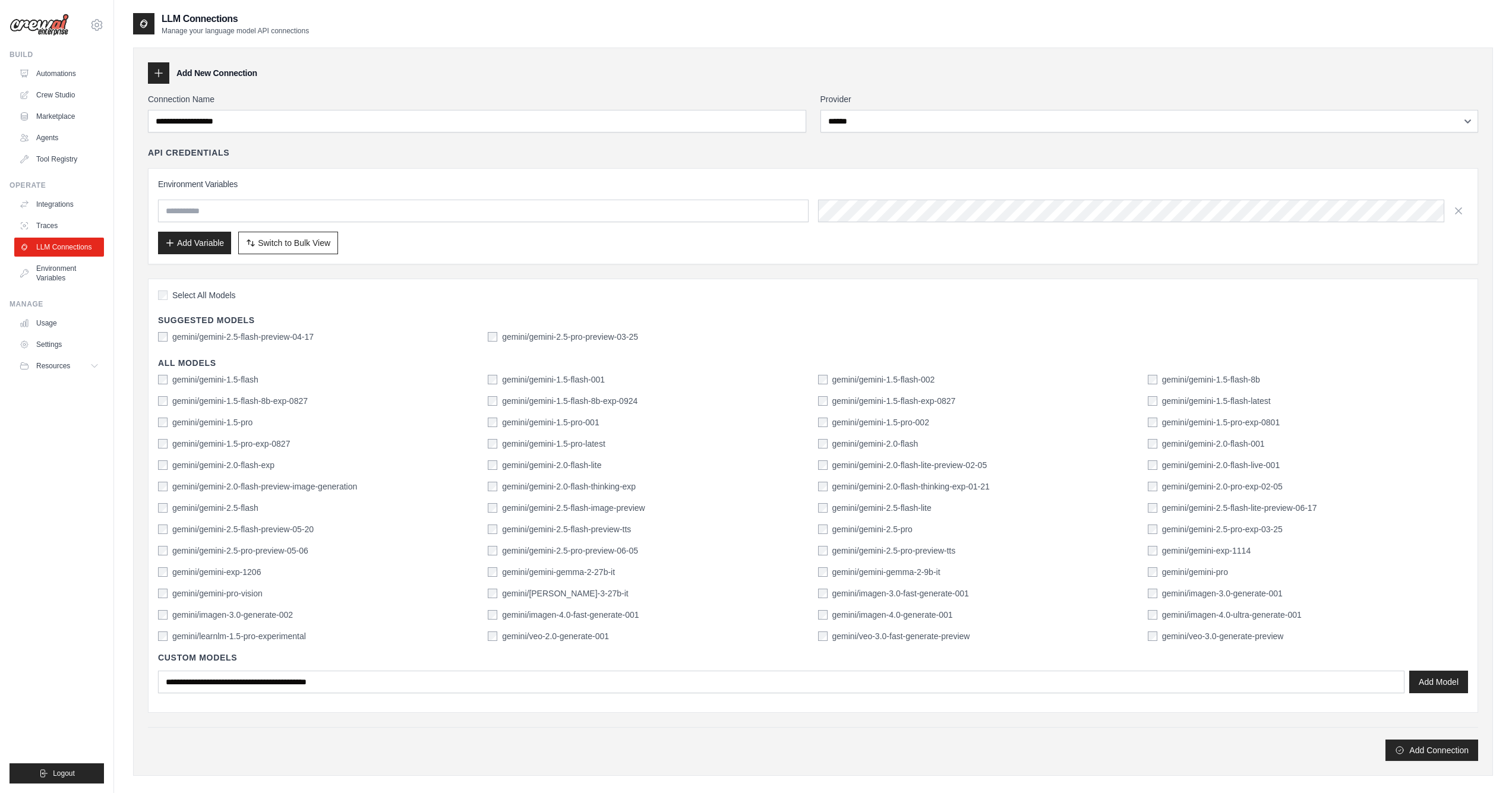
click at [240, 506] on label "gemini/gemini-2.5-flash" at bounding box center [215, 508] width 86 height 12
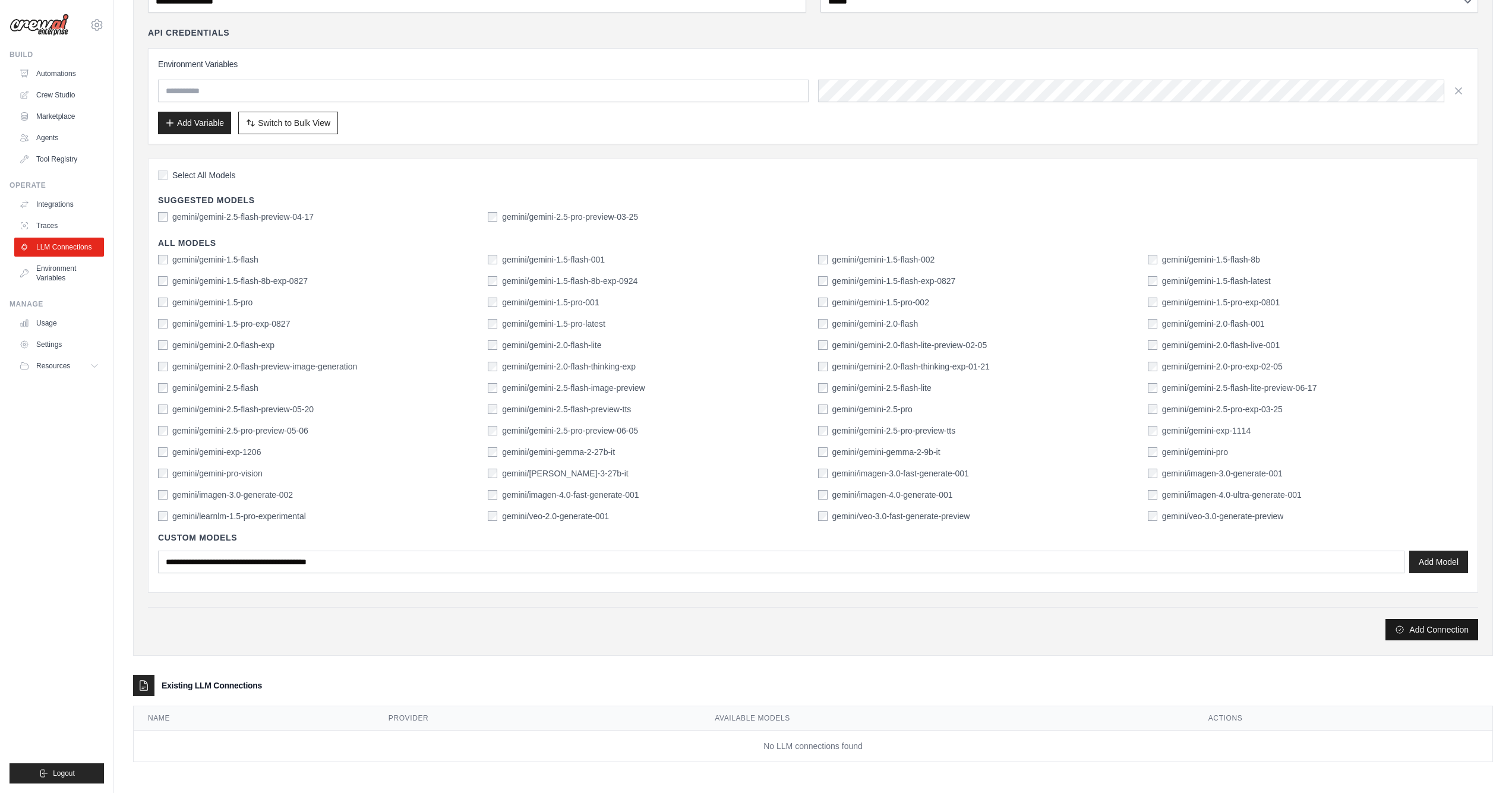
click at [1448, 635] on button "Add Connection" at bounding box center [1431, 630] width 93 height 21
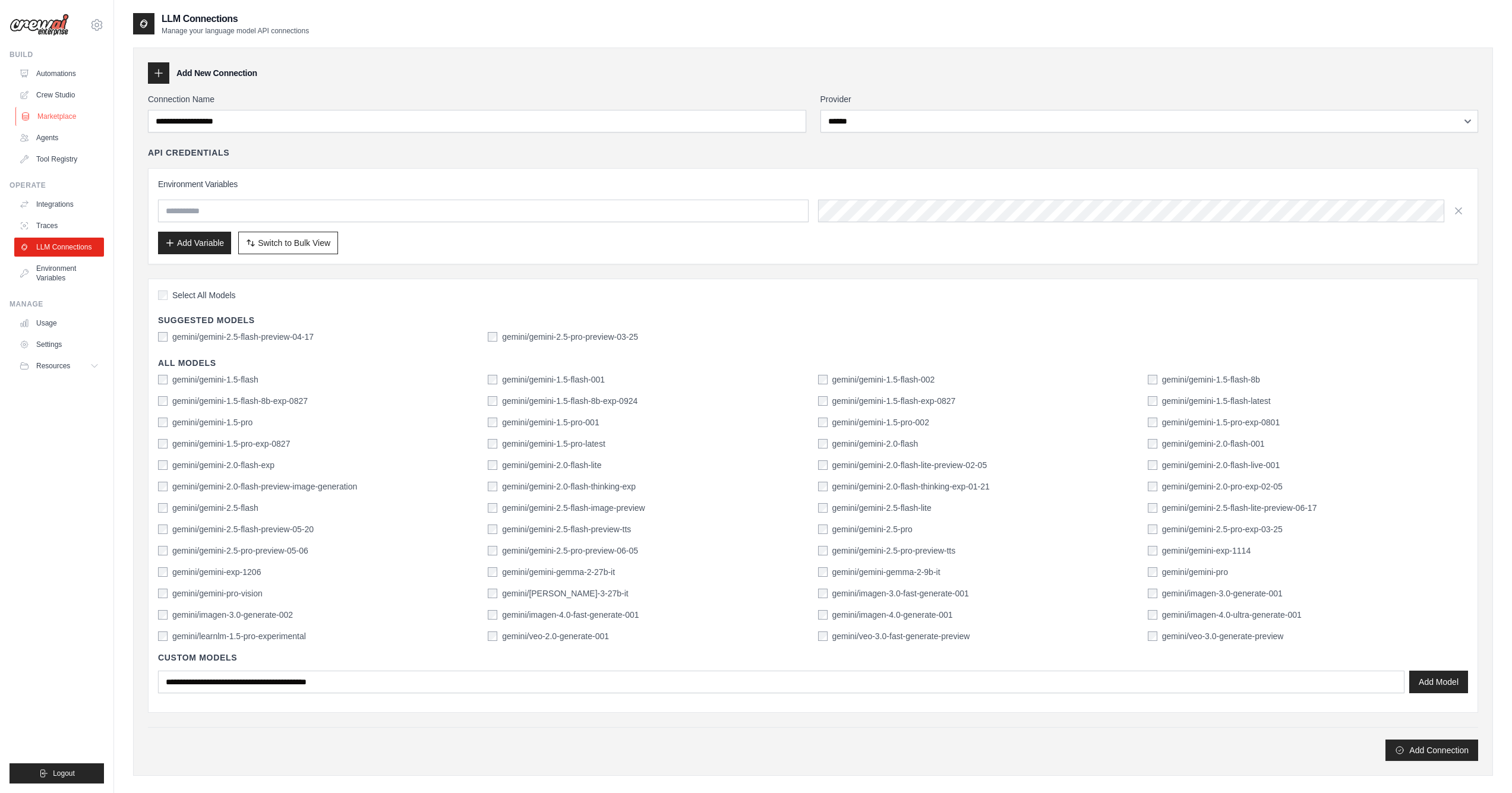
click at [68, 113] on link "Marketplace" at bounding box center [60, 116] width 89 height 19
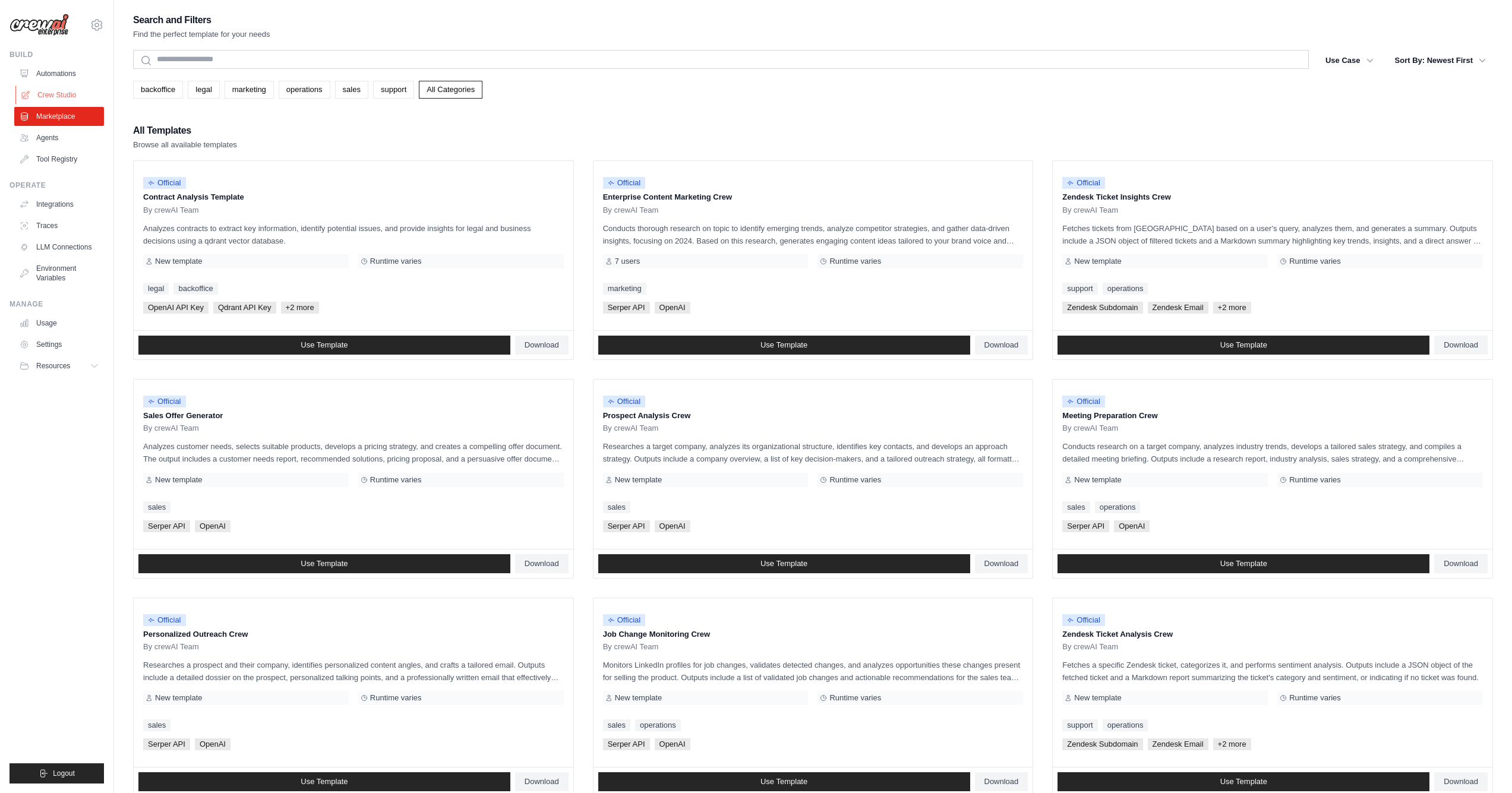
click at [69, 99] on link "Crew Studio" at bounding box center [60, 95] width 89 height 19
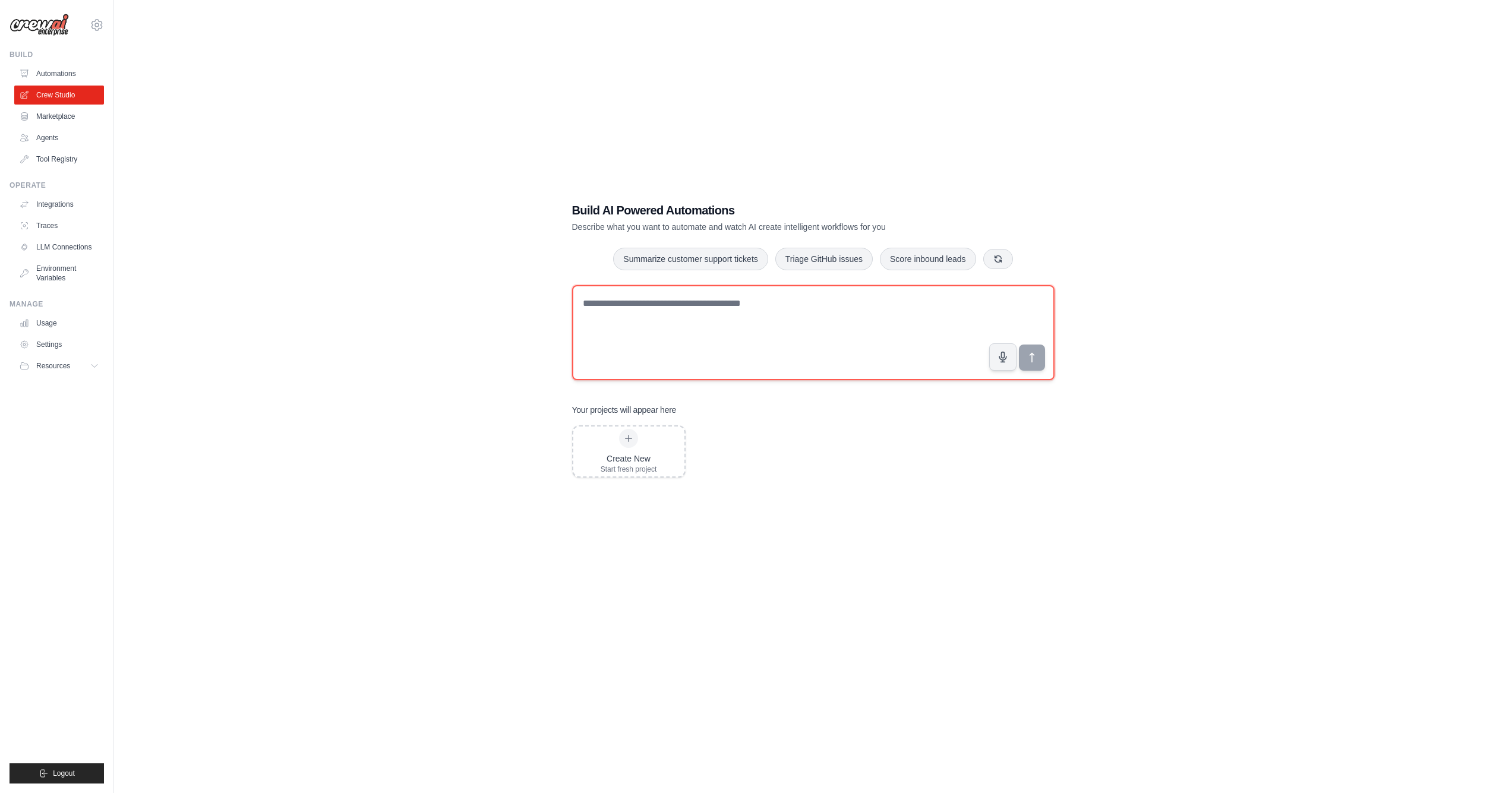
click at [797, 356] on textarea at bounding box center [813, 333] width 483 height 95
click at [63, 69] on link "Automations" at bounding box center [60, 74] width 89 height 19
